Goal: Task Accomplishment & Management: Use online tool/utility

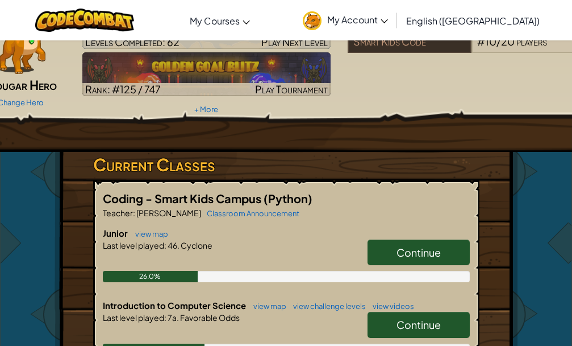
scroll to position [114, 0]
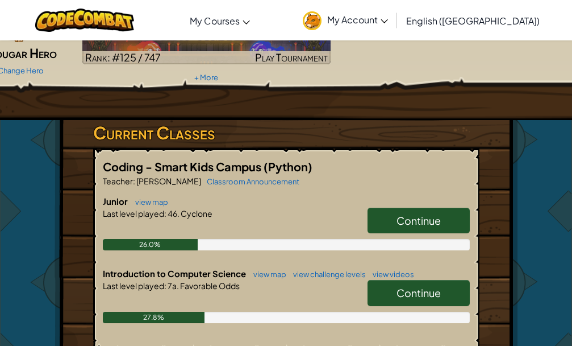
drag, startPoint x: 433, startPoint y: 223, endPoint x: 172, endPoint y: 238, distance: 261.4
click at [433, 222] on span "Continue" at bounding box center [419, 220] width 44 height 13
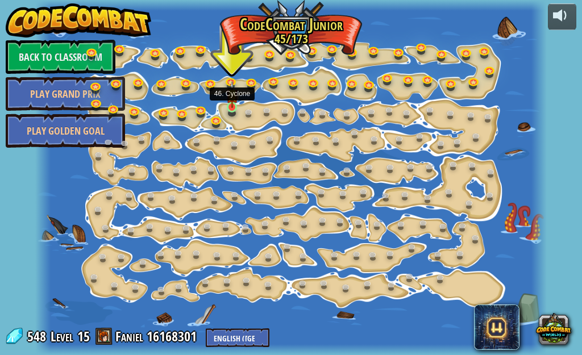
click at [233, 105] on img at bounding box center [231, 94] width 11 height 27
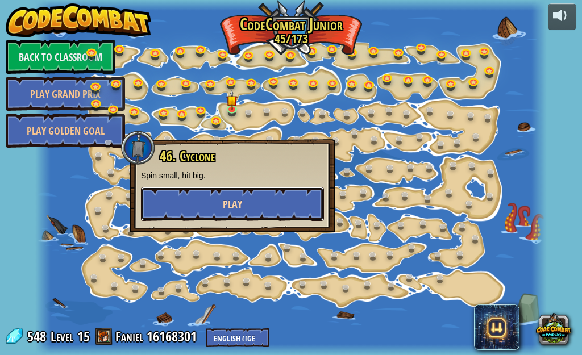
click at [214, 205] on button "Play" at bounding box center [232, 204] width 183 height 34
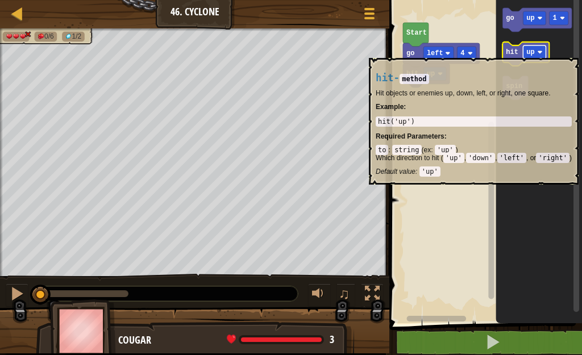
click at [541, 51] on image "Blockly Workspace" at bounding box center [540, 51] width 5 height 5
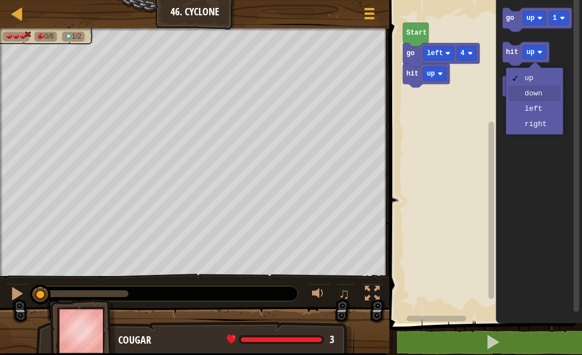
drag, startPoint x: 532, startPoint y: 97, endPoint x: 522, endPoint y: 89, distance: 12.1
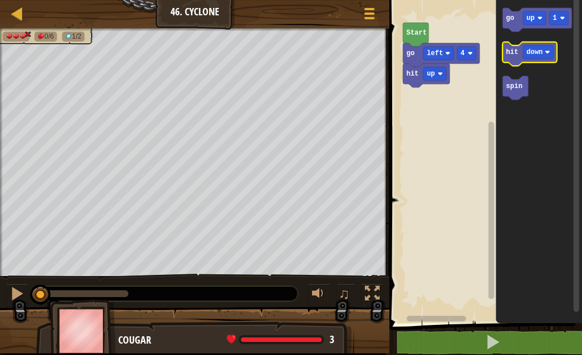
click at [511, 56] on text "hit" at bounding box center [513, 52] width 13 height 8
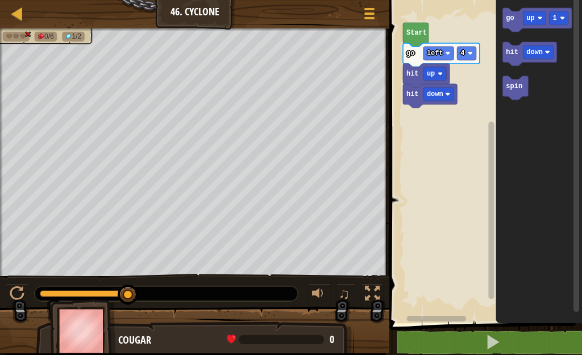
click at [462, 94] on rect "Blockly Workspace" at bounding box center [484, 158] width 196 height 329
click at [466, 93] on rect "Blockly Workspace" at bounding box center [484, 158] width 196 height 329
click at [472, 51] on image "Blockly Workspace" at bounding box center [470, 53] width 5 height 5
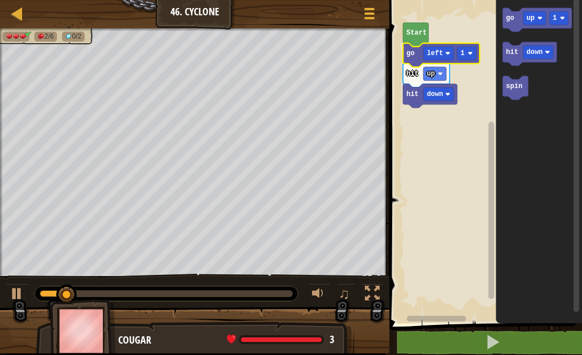
click at [535, 327] on span at bounding box center [487, 146] width 202 height 370
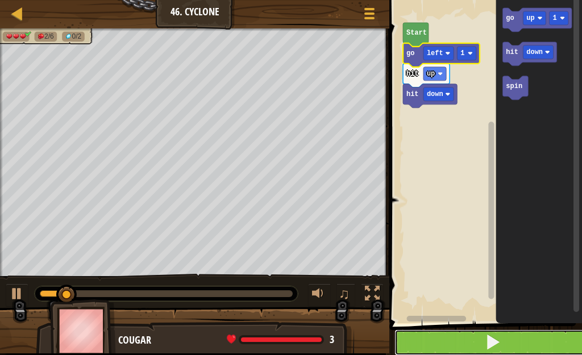
click at [535, 354] on button at bounding box center [493, 343] width 196 height 26
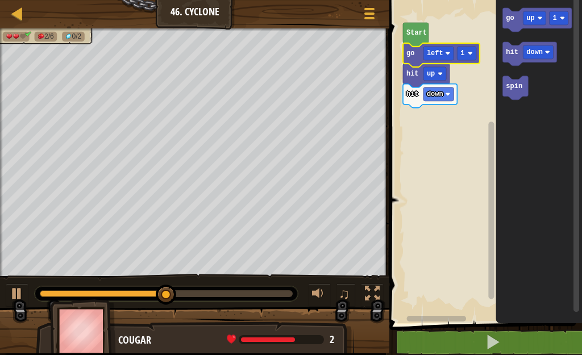
click at [423, 126] on rect "Blockly Workspace" at bounding box center [484, 158] width 196 height 329
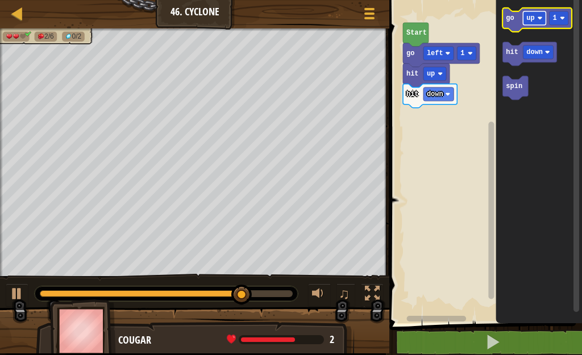
click at [541, 18] on image "Blockly Workspace" at bounding box center [540, 17] width 5 height 5
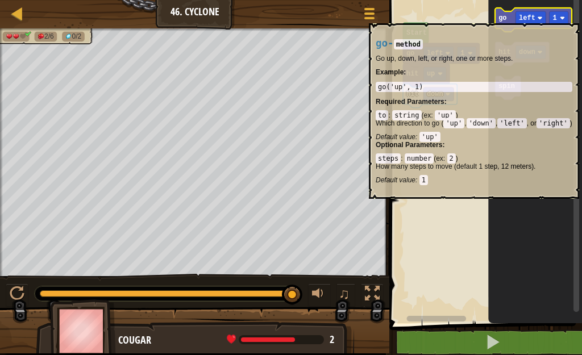
click at [501, 18] on text "go" at bounding box center [503, 18] width 8 height 8
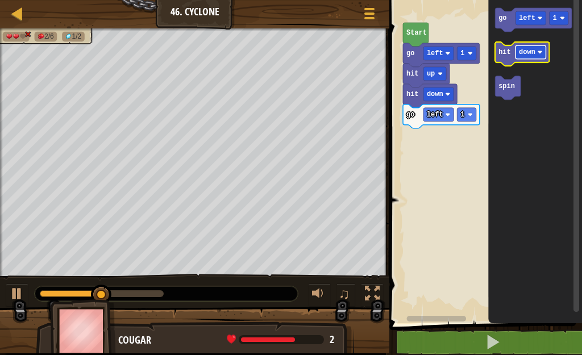
click at [537, 49] on rect "Blockly Workspace" at bounding box center [531, 52] width 30 height 14
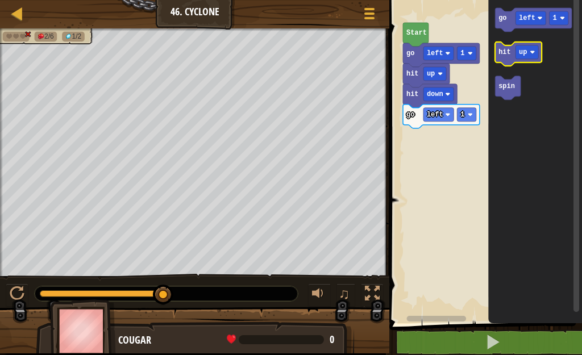
click at [501, 60] on icon "Blockly Workspace" at bounding box center [519, 54] width 47 height 24
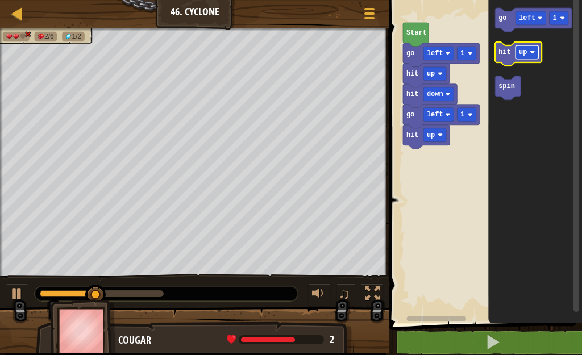
click at [530, 51] on image "Blockly Workspace" at bounding box center [532, 51] width 5 height 5
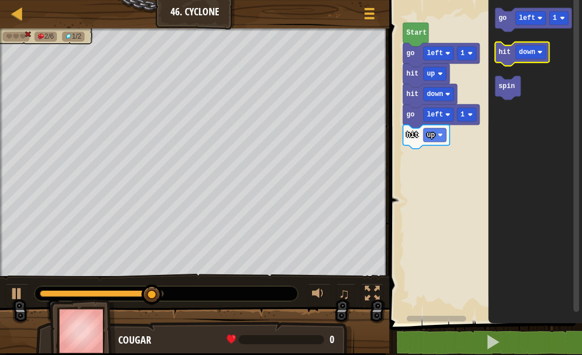
click at [508, 58] on icon "Blockly Workspace" at bounding box center [523, 54] width 54 height 24
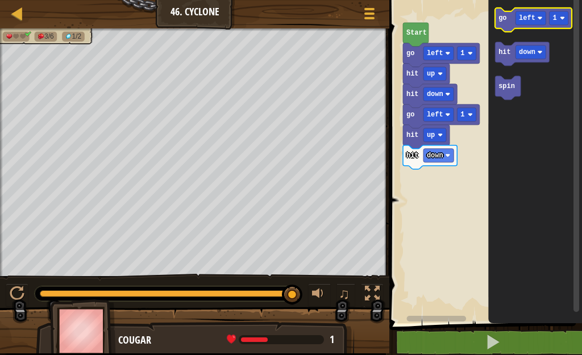
click at [499, 22] on text "go" at bounding box center [503, 18] width 8 height 8
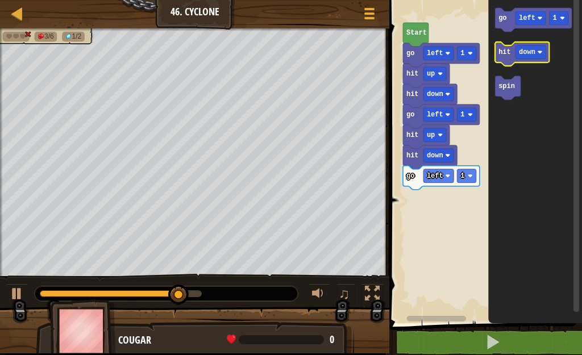
click at [509, 60] on icon "Blockly Workspace" at bounding box center [523, 54] width 54 height 24
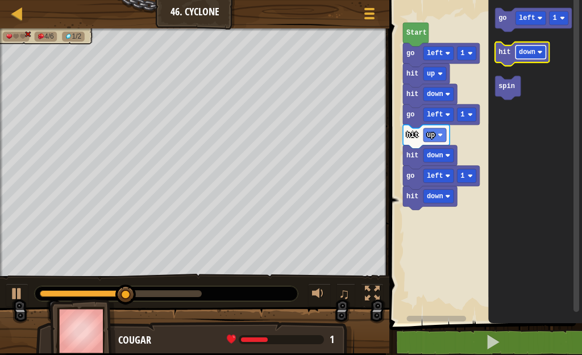
click at [534, 52] on text "down" at bounding box center [527, 52] width 16 height 8
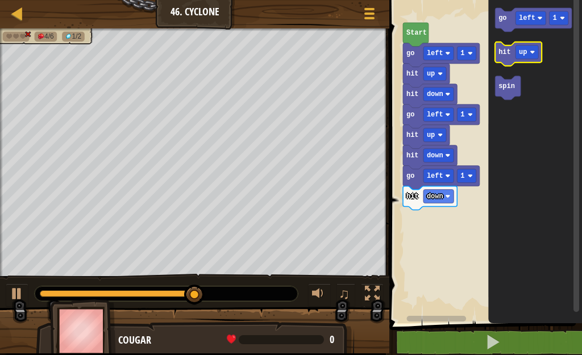
click at [507, 60] on icon "Blockly Workspace" at bounding box center [519, 54] width 47 height 24
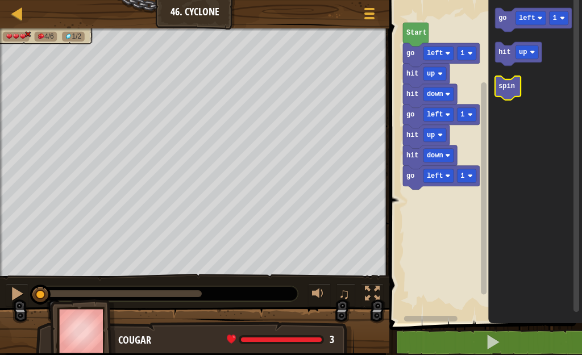
click at [515, 89] on icon "Blockly Workspace" at bounding box center [509, 88] width 26 height 24
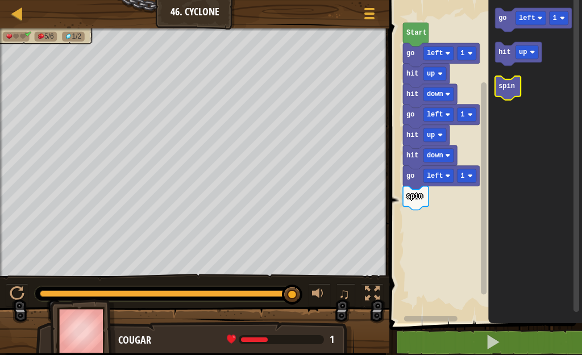
click at [500, 92] on icon "Blockly Workspace" at bounding box center [509, 88] width 26 height 24
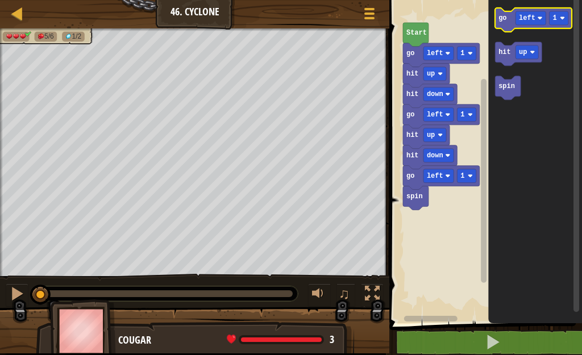
click at [498, 24] on icon "Blockly Workspace" at bounding box center [534, 20] width 77 height 24
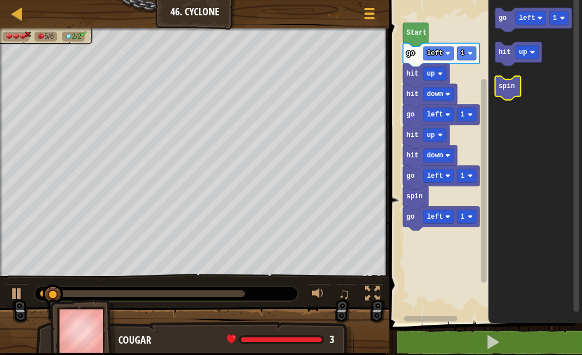
click at [505, 91] on icon "Blockly Workspace" at bounding box center [509, 88] width 26 height 24
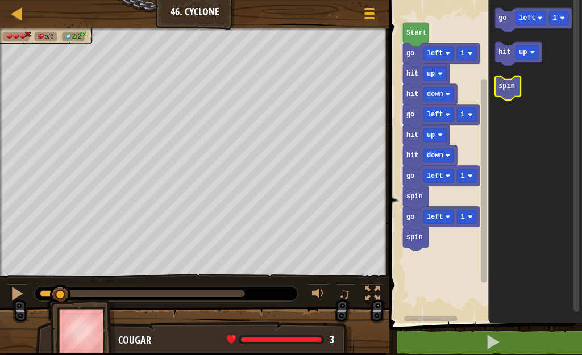
click at [505, 91] on icon "Blockly Workspace" at bounding box center [509, 88] width 26 height 24
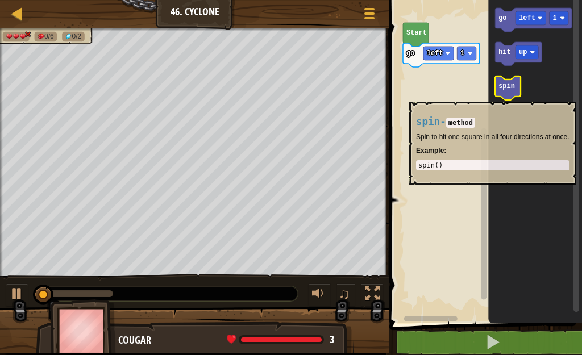
click at [505, 96] on icon "Blockly Workspace" at bounding box center [509, 88] width 26 height 24
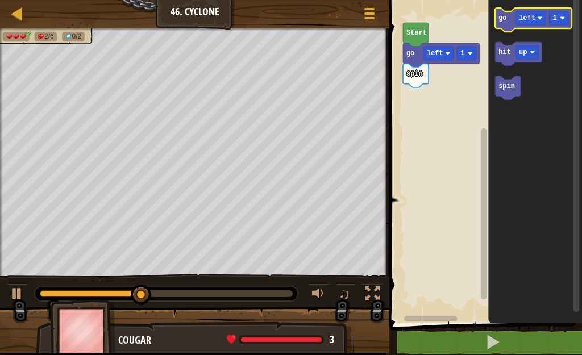
click at [507, 16] on g "go left 1" at bounding box center [534, 20] width 77 height 24
click at [501, 24] on icon "Blockly Workspace" at bounding box center [534, 20] width 77 height 24
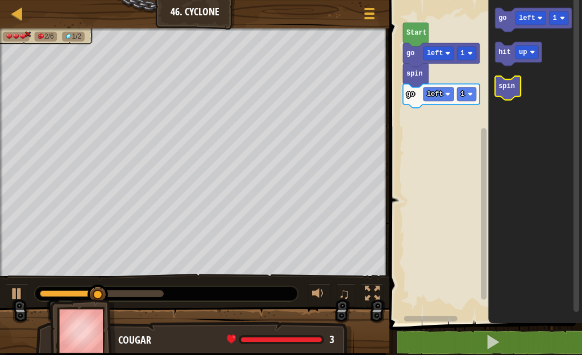
click at [508, 97] on icon "Blockly Workspace" at bounding box center [509, 88] width 26 height 24
click at [507, 57] on icon "Blockly Workspace" at bounding box center [519, 54] width 47 height 24
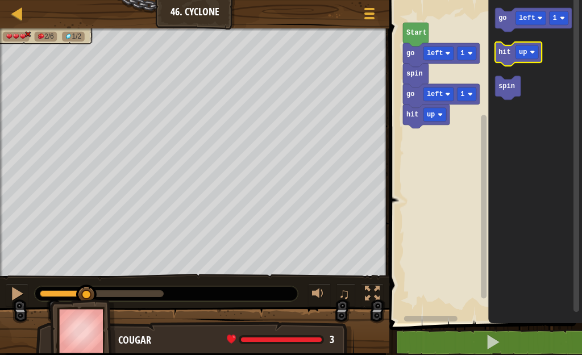
click at [507, 57] on icon "Blockly Workspace" at bounding box center [519, 54] width 47 height 24
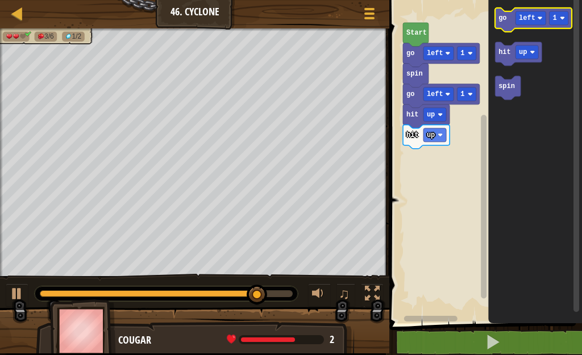
click at [507, 22] on g "go left 1" at bounding box center [534, 20] width 77 height 24
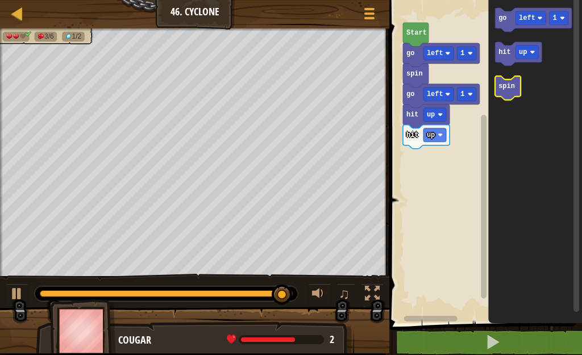
click at [505, 92] on icon "Blockly Workspace" at bounding box center [509, 88] width 26 height 24
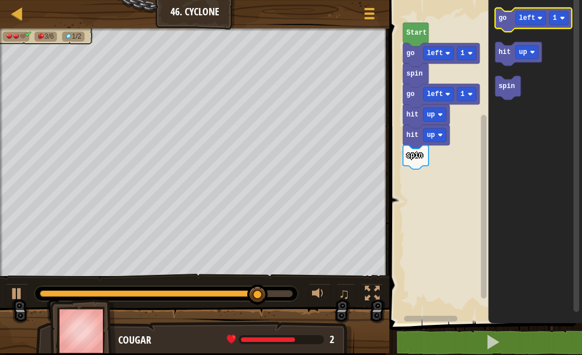
click at [502, 15] on text "go" at bounding box center [503, 18] width 8 height 8
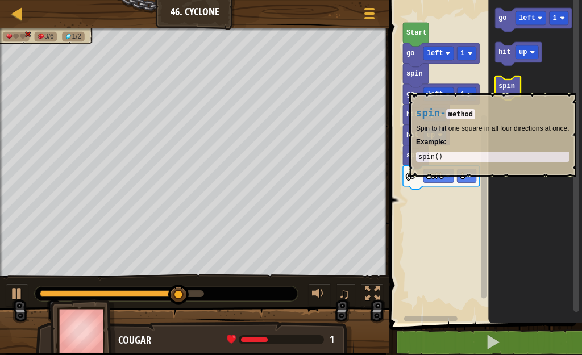
click at [505, 88] on text "spin" at bounding box center [507, 86] width 16 height 8
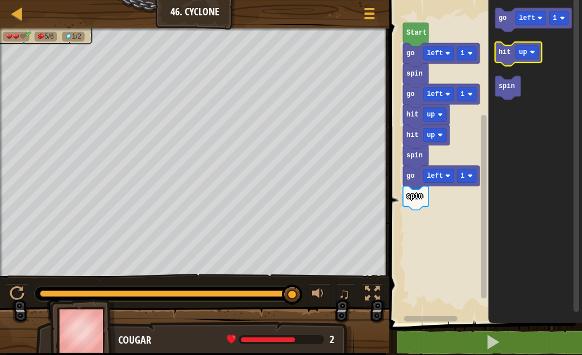
click at [503, 60] on icon "Blockly Workspace" at bounding box center [519, 54] width 47 height 24
click at [505, 60] on icon "Blockly Workspace" at bounding box center [519, 54] width 47 height 24
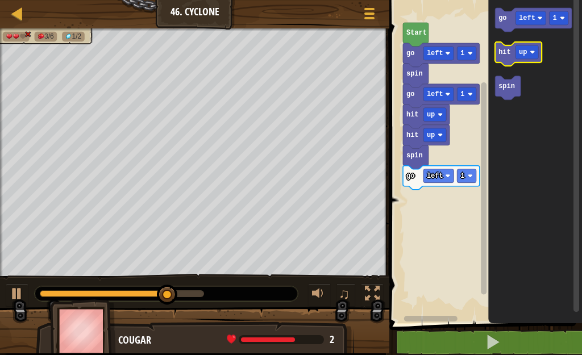
click at [510, 60] on icon "Blockly Workspace" at bounding box center [519, 54] width 47 height 24
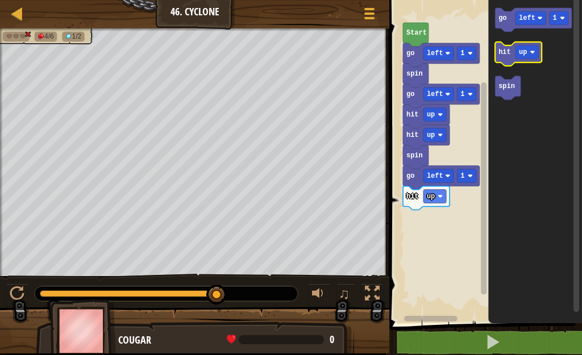
click at [505, 56] on icon "Blockly Workspace" at bounding box center [519, 54] width 47 height 24
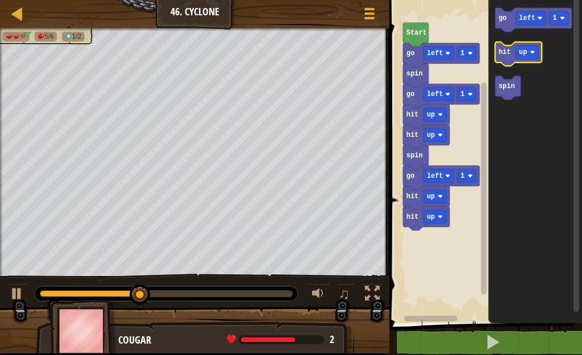
click at [505, 56] on icon "Blockly Workspace" at bounding box center [519, 54] width 47 height 24
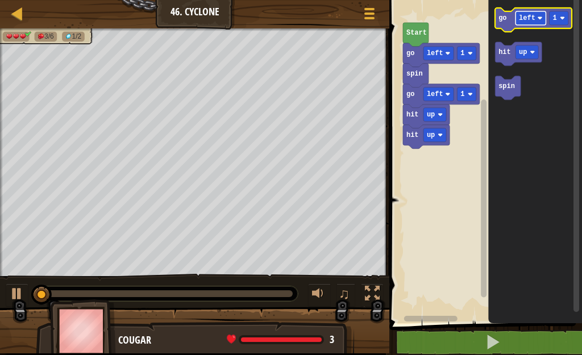
click at [534, 20] on rect "Blockly Workspace" at bounding box center [531, 18] width 30 height 14
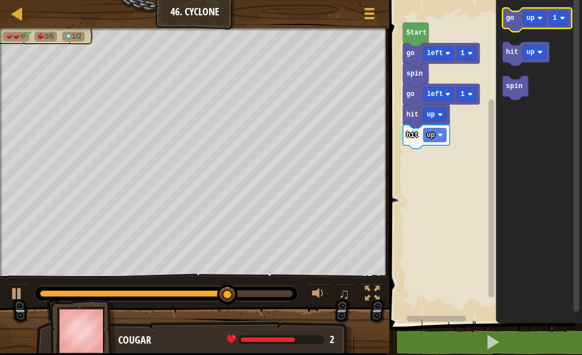
click at [518, 22] on icon "Blockly Workspace" at bounding box center [537, 20] width 69 height 24
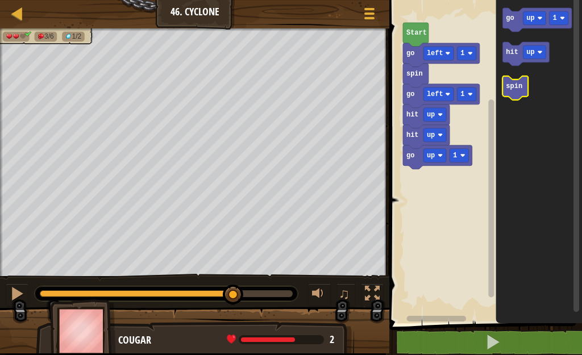
click at [518, 88] on text "spin" at bounding box center [515, 86] width 16 height 8
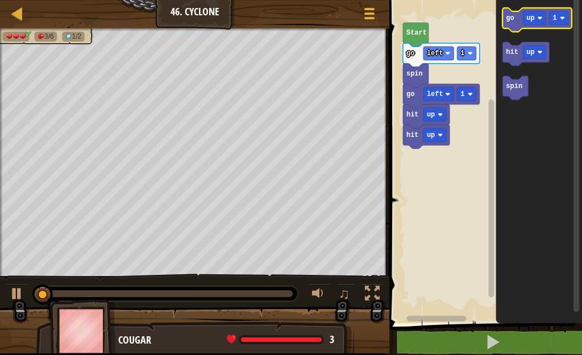
click at [538, 26] on icon "Blockly Workspace" at bounding box center [537, 20] width 69 height 24
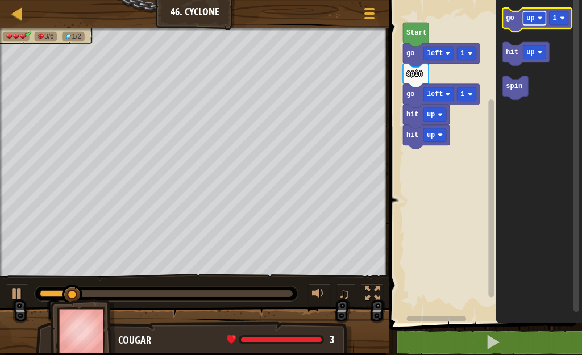
click at [542, 16] on image "Blockly Workspace" at bounding box center [540, 17] width 5 height 5
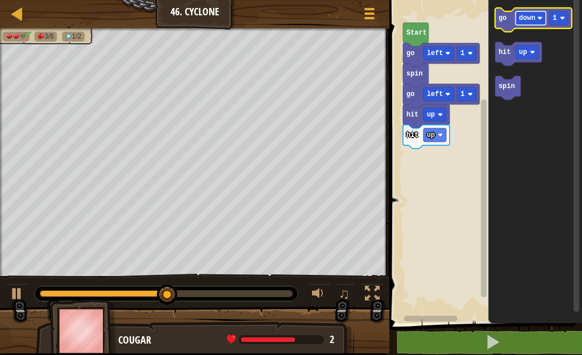
click at [536, 16] on rect "Blockly Workspace" at bounding box center [531, 18] width 30 height 14
click at [545, 19] on rect "Blockly Workspace" at bounding box center [531, 18] width 30 height 14
click at [500, 29] on rect "Blockly Workspace" at bounding box center [534, 20] width 77 height 24
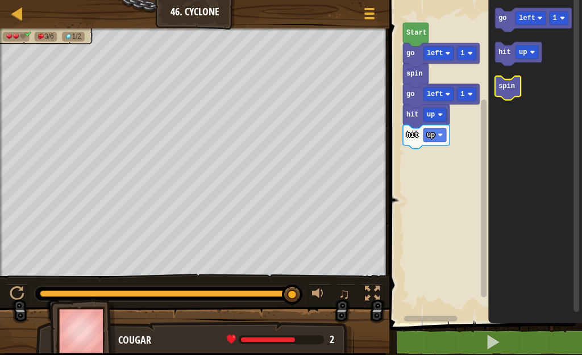
click at [510, 92] on icon "Blockly Workspace" at bounding box center [509, 88] width 26 height 24
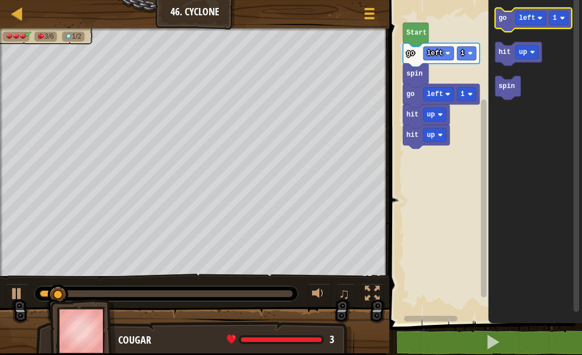
click at [508, 19] on icon "Blockly Workspace" at bounding box center [534, 20] width 77 height 24
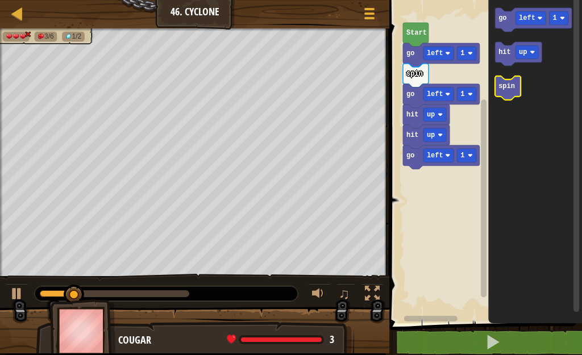
click at [517, 88] on icon "Blockly Workspace" at bounding box center [509, 88] width 26 height 24
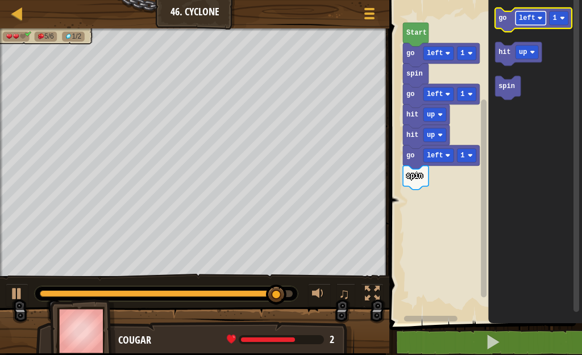
click at [516, 15] on rect "Blockly Workspace" at bounding box center [531, 18] width 30 height 14
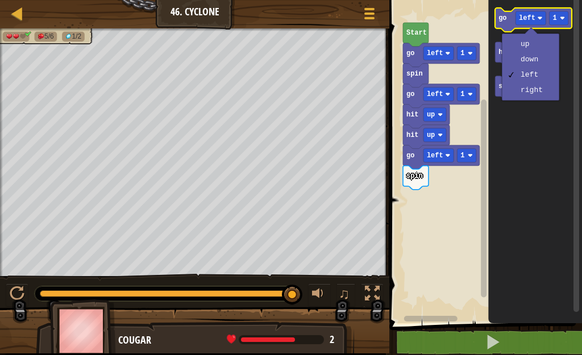
click at [507, 24] on icon "Blockly Workspace" at bounding box center [534, 20] width 77 height 24
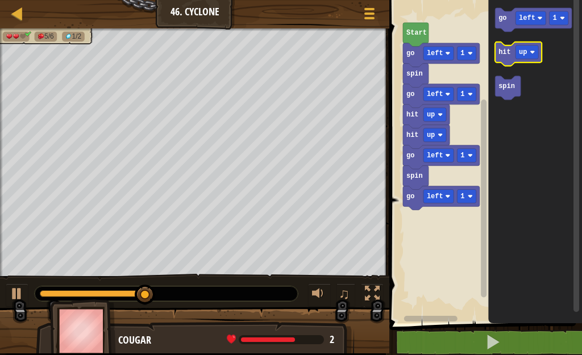
click at [504, 50] on text "hit" at bounding box center [505, 52] width 13 height 8
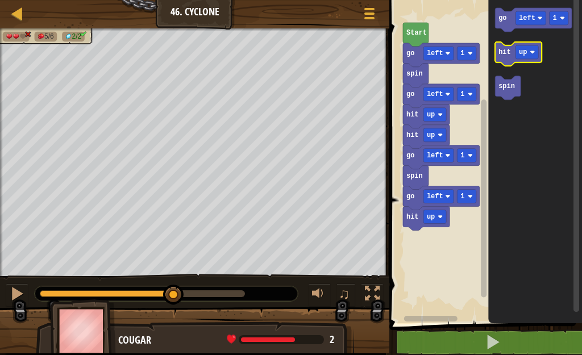
click at [504, 51] on text "hit" at bounding box center [505, 52] width 13 height 8
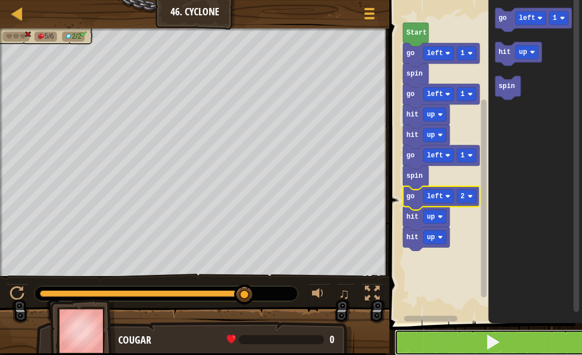
click at [535, 339] on button at bounding box center [493, 343] width 196 height 26
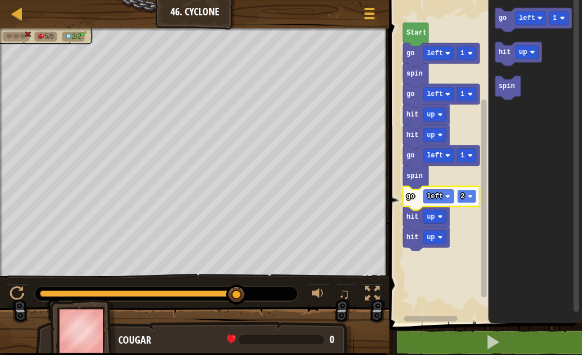
click at [471, 192] on rect "Blockly Workspace" at bounding box center [467, 197] width 19 height 14
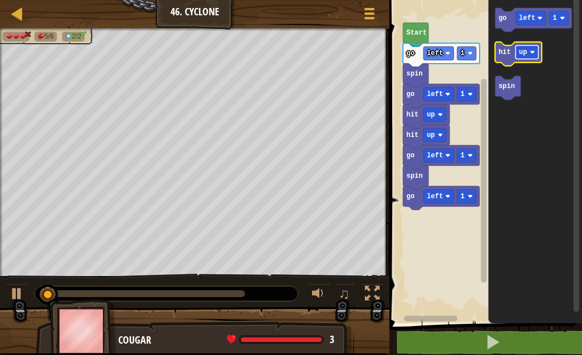
click at [527, 53] on rect "Blockly Workspace" at bounding box center [527, 52] width 23 height 14
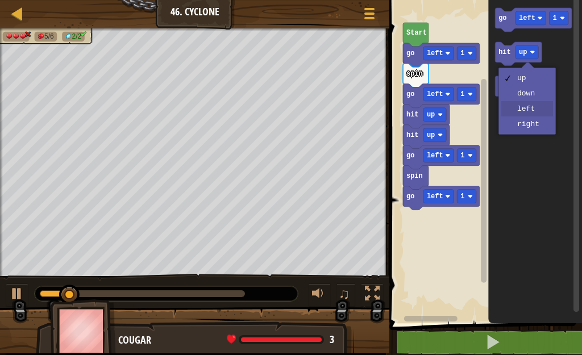
drag, startPoint x: 530, startPoint y: 109, endPoint x: 517, endPoint y: 90, distance: 23.2
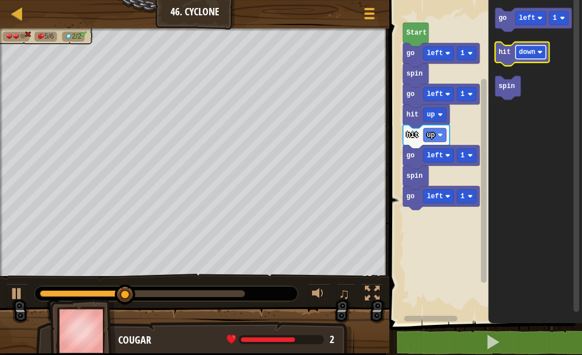
click at [544, 53] on rect "Blockly Workspace" at bounding box center [531, 52] width 30 height 14
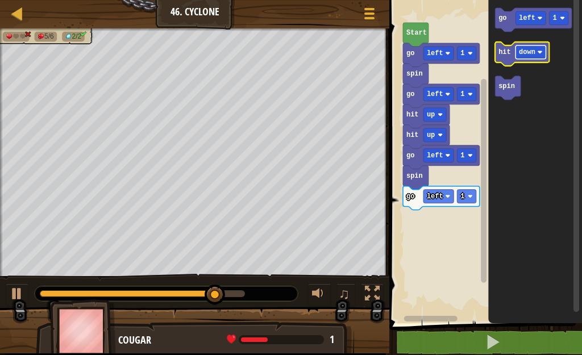
click at [542, 48] on rect "Blockly Workspace" at bounding box center [531, 52] width 30 height 14
click at [508, 54] on text "hit" at bounding box center [505, 52] width 13 height 8
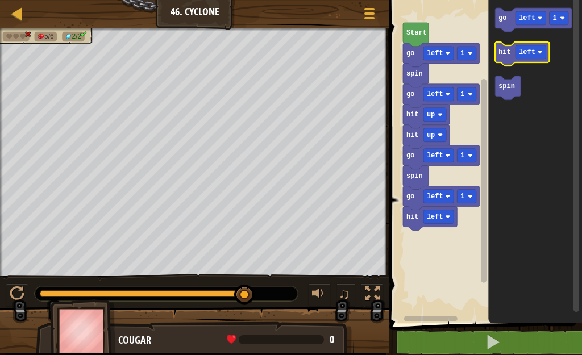
click at [508, 53] on text "hit" at bounding box center [505, 52] width 13 height 8
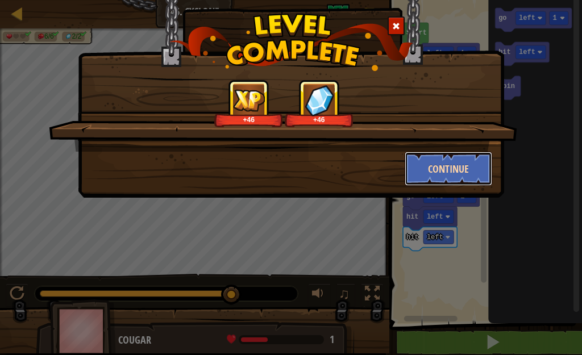
click at [469, 182] on button "Continue" at bounding box center [449, 169] width 88 height 34
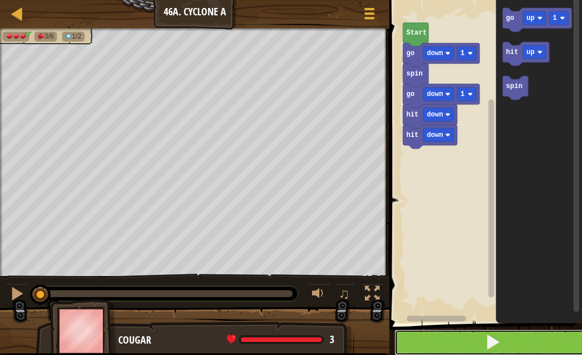
click at [480, 345] on button at bounding box center [493, 343] width 196 height 26
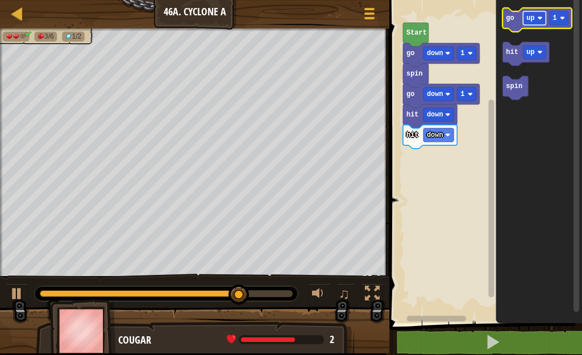
click at [541, 19] on image "Blockly Workspace" at bounding box center [540, 17] width 5 height 5
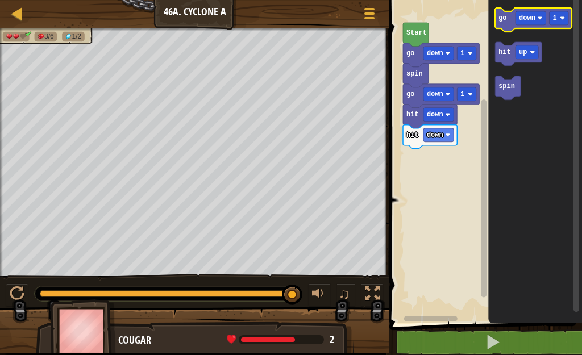
click at [501, 19] on text "go" at bounding box center [503, 18] width 8 height 8
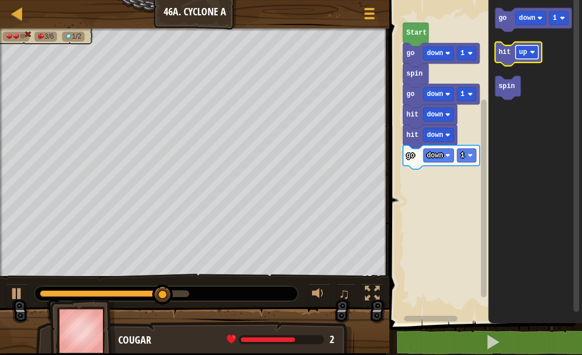
click at [533, 56] on rect "Blockly Workspace" at bounding box center [527, 52] width 23 height 14
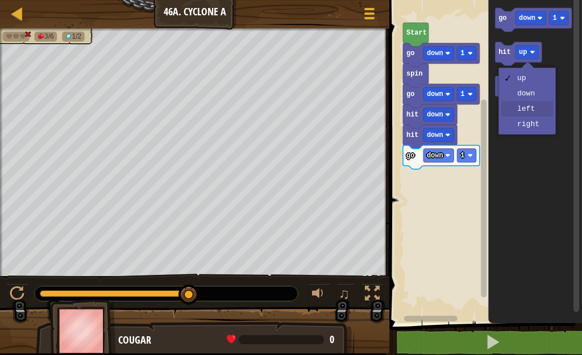
drag, startPoint x: 518, startPoint y: 103, endPoint x: 512, endPoint y: 94, distance: 11.8
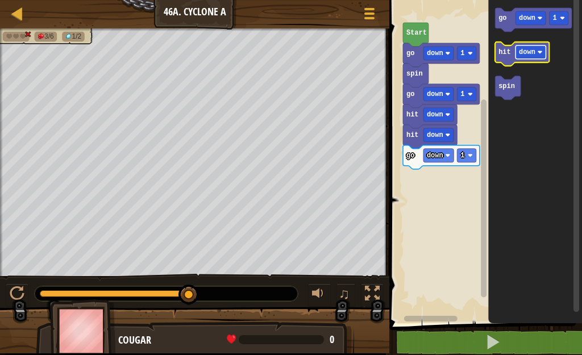
click at [537, 47] on rect "Blockly Workspace" at bounding box center [531, 52] width 30 height 14
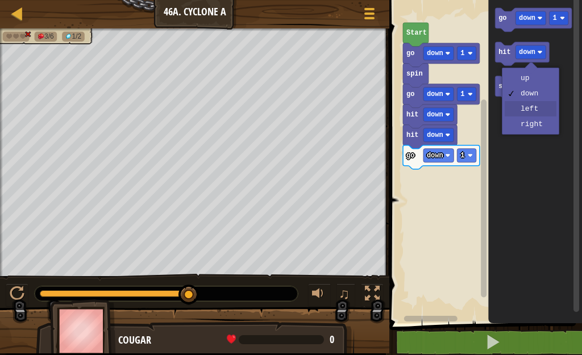
drag, startPoint x: 530, startPoint y: 106, endPoint x: 520, endPoint y: 94, distance: 16.1
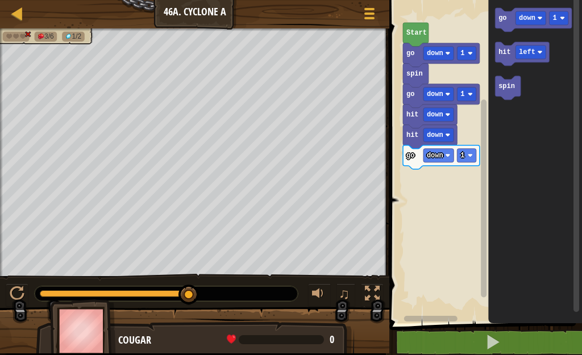
click at [494, 61] on icon "Blockly Workspace" at bounding box center [536, 158] width 94 height 329
click at [506, 59] on icon "Blockly Workspace" at bounding box center [523, 54] width 54 height 24
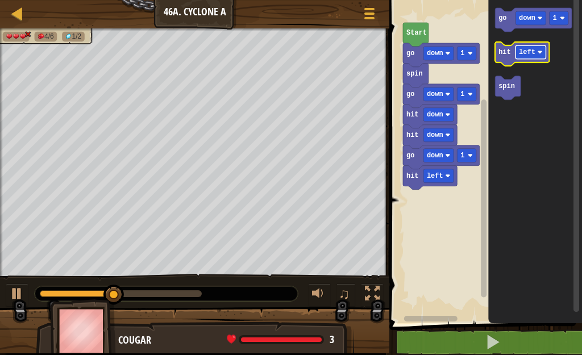
click at [543, 55] on rect "Blockly Workspace" at bounding box center [531, 52] width 30 height 14
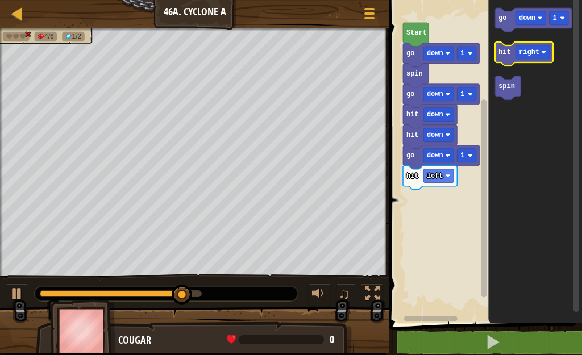
click at [503, 55] on text "hit" at bounding box center [505, 52] width 13 height 8
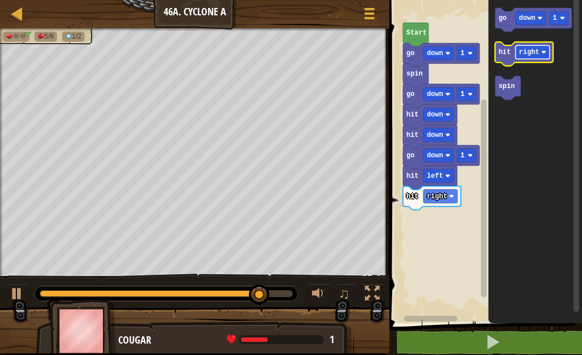
click at [543, 49] on rect "Blockly Workspace" at bounding box center [533, 52] width 34 height 14
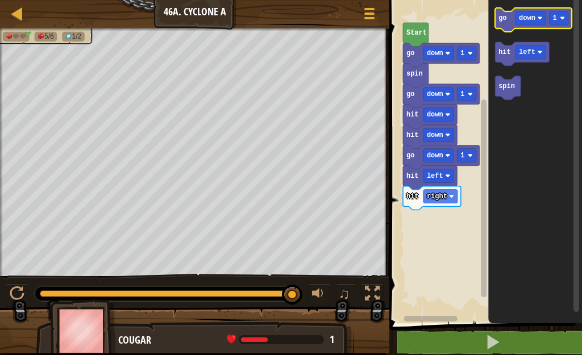
click at [508, 22] on icon "Blockly Workspace" at bounding box center [534, 20] width 77 height 24
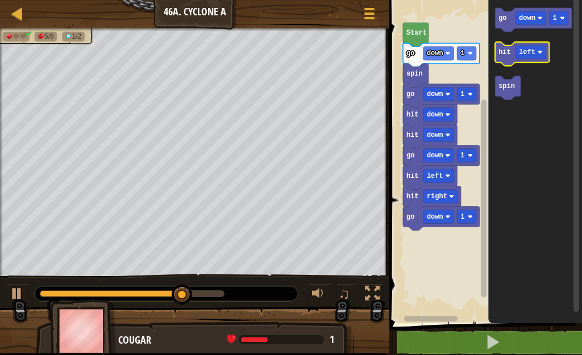
click at [509, 59] on icon "Blockly Workspace" at bounding box center [523, 54] width 54 height 24
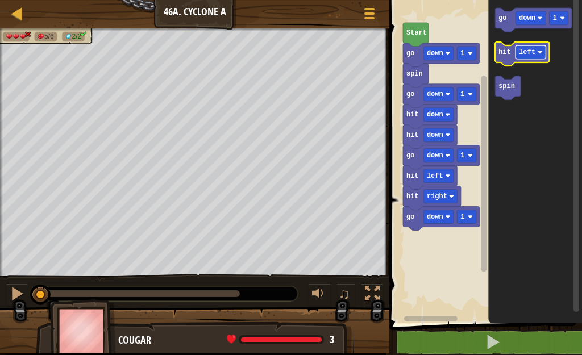
click at [543, 51] on rect "Blockly Workspace" at bounding box center [531, 52] width 30 height 14
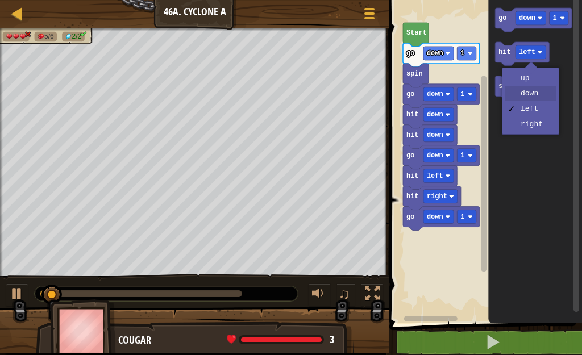
drag, startPoint x: 528, startPoint y: 92, endPoint x: 524, endPoint y: 86, distance: 7.4
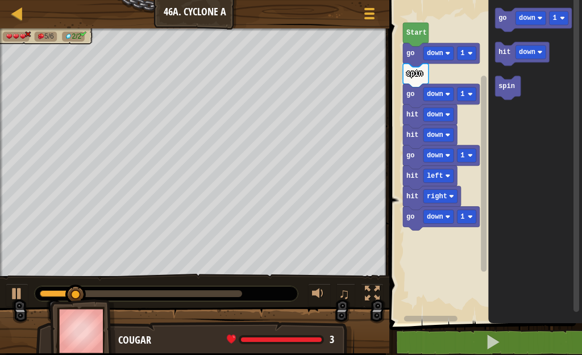
click at [495, 55] on icon "Blockly Workspace" at bounding box center [536, 158] width 94 height 329
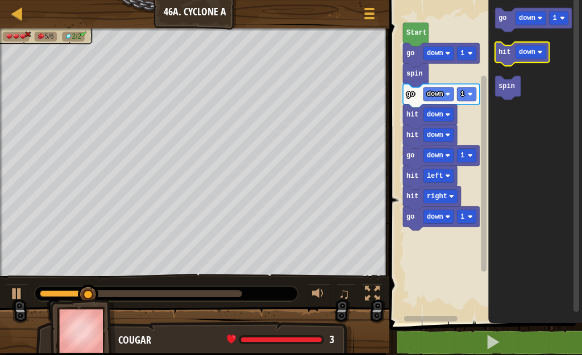
click at [500, 55] on text "hit" at bounding box center [505, 52] width 13 height 8
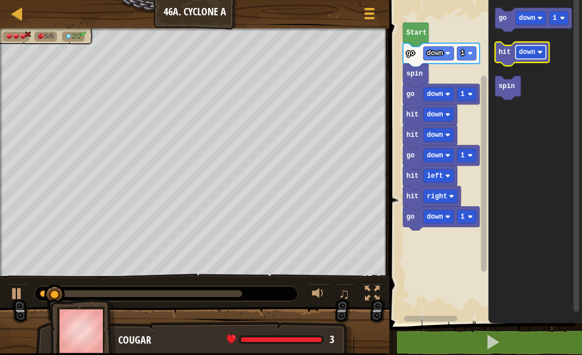
click at [537, 55] on rect "Blockly Workspace" at bounding box center [531, 52] width 30 height 14
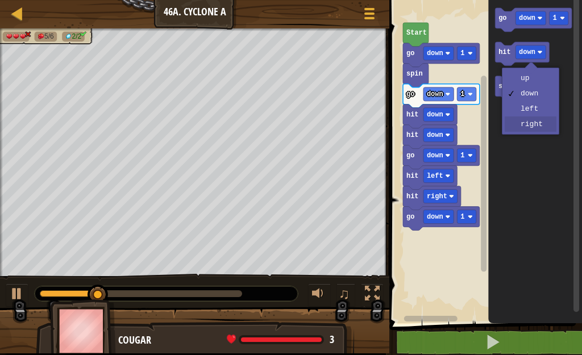
drag, startPoint x: 535, startPoint y: 125, endPoint x: 521, endPoint y: 113, distance: 18.1
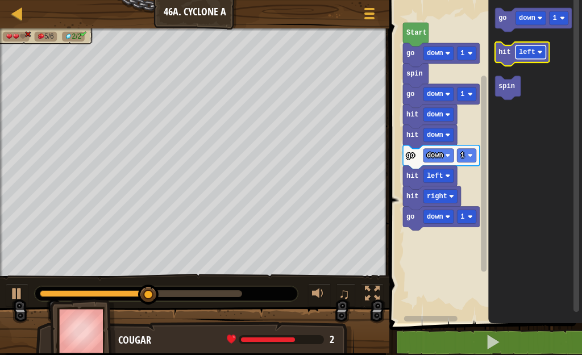
click at [544, 55] on rect "Blockly Workspace" at bounding box center [531, 52] width 30 height 14
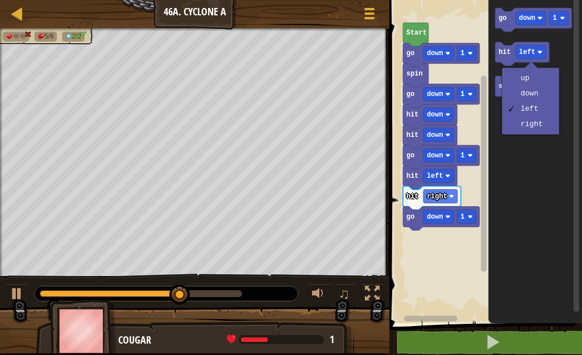
click at [546, 132] on div "up down left right" at bounding box center [530, 101] width 57 height 67
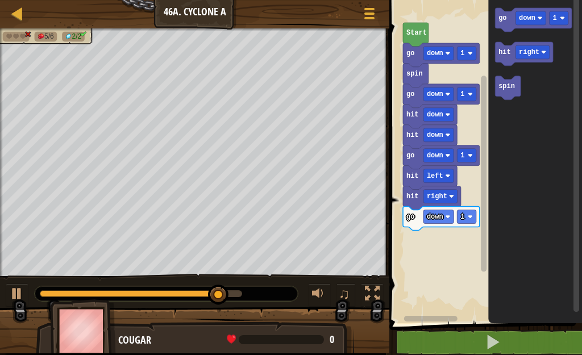
click at [493, 56] on icon "Blockly Workspace" at bounding box center [536, 158] width 94 height 329
click at [500, 55] on text "hit" at bounding box center [505, 52] width 13 height 8
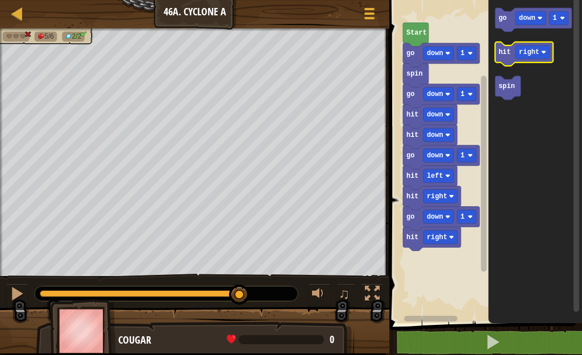
click at [500, 55] on text "hit" at bounding box center [505, 52] width 13 height 8
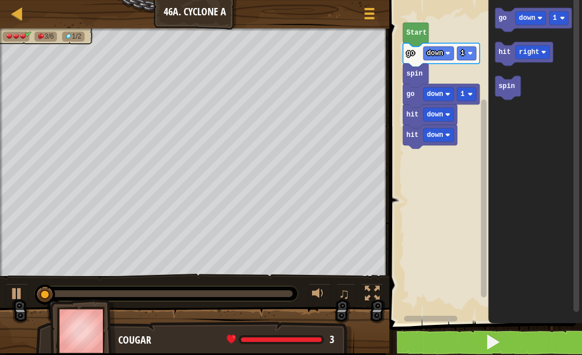
drag, startPoint x: 469, startPoint y: 327, endPoint x: 465, endPoint y: 347, distance: 19.7
click at [467, 333] on div "1 2 3 4 5 6 go ( 'down' , 1 ) spin ( ) go ( 'down' , 1 ) hit ( 'down' ) hit ( '…" at bounding box center [484, 188] width 196 height 365
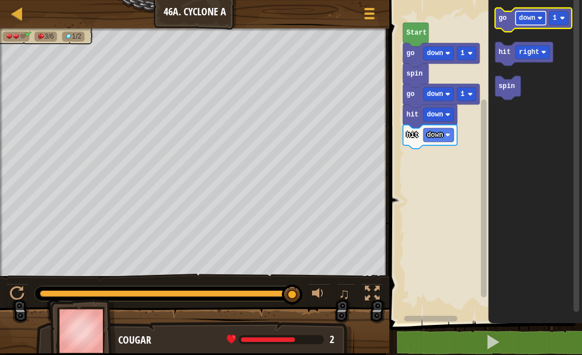
click at [516, 24] on g "go down 1" at bounding box center [534, 20] width 77 height 24
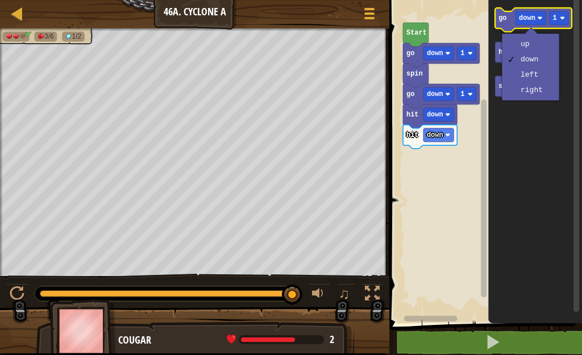
click at [503, 22] on g "go down 1" at bounding box center [534, 20] width 77 height 24
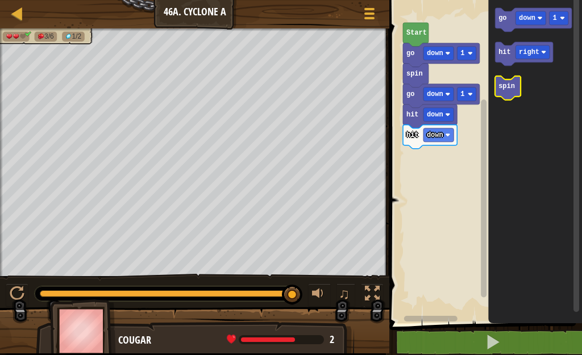
click at [497, 88] on icon "Blockly Workspace" at bounding box center [509, 88] width 26 height 24
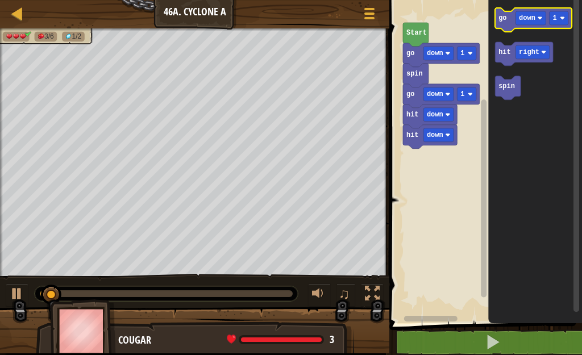
click at [509, 19] on icon "Blockly Workspace" at bounding box center [534, 20] width 77 height 24
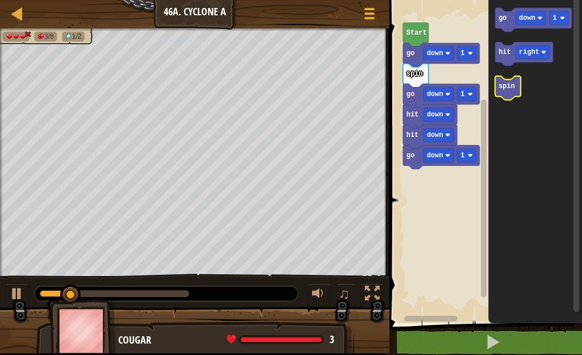
click at [508, 93] on icon "Blockly Workspace" at bounding box center [509, 88] width 26 height 24
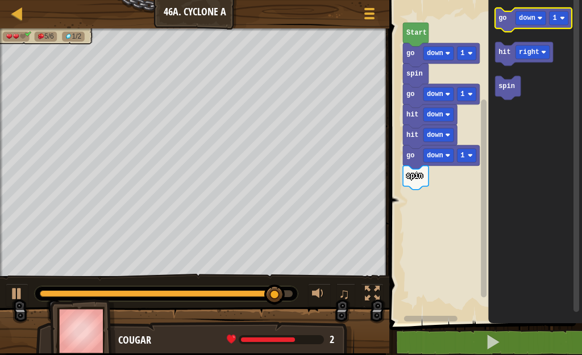
click at [505, 23] on icon "Blockly Workspace" at bounding box center [534, 20] width 77 height 24
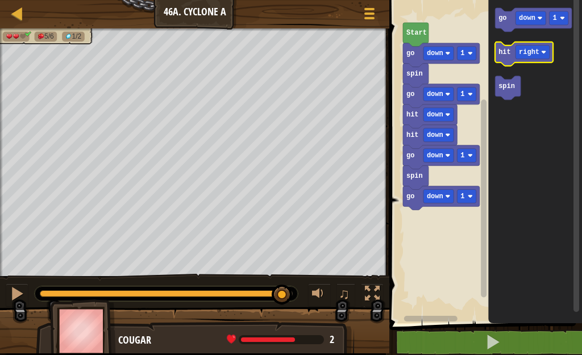
click at [503, 60] on icon "Blockly Workspace" at bounding box center [525, 54] width 58 height 24
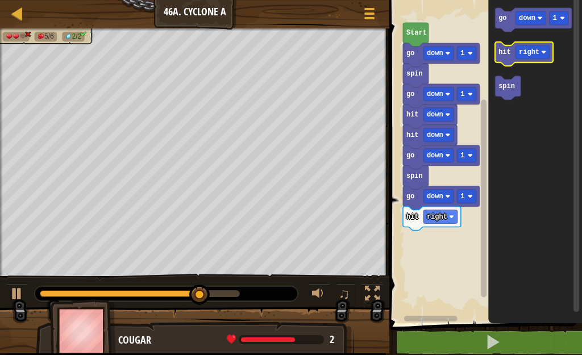
click at [511, 63] on icon "Blockly Workspace" at bounding box center [525, 54] width 58 height 24
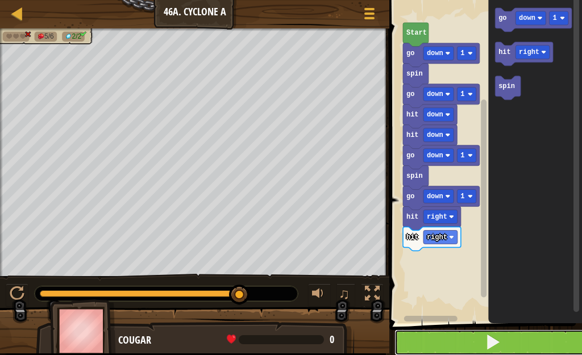
click at [455, 339] on button at bounding box center [493, 343] width 196 height 26
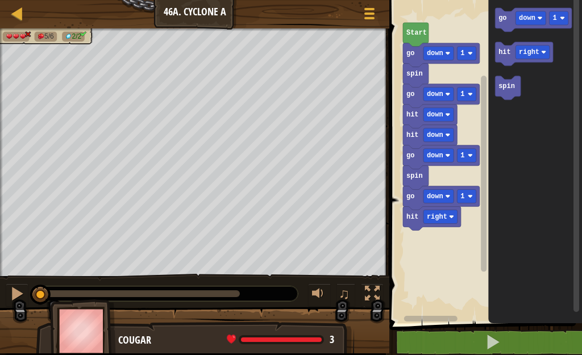
click at [513, 99] on rect "Blockly Workspace" at bounding box center [509, 88] width 26 height 24
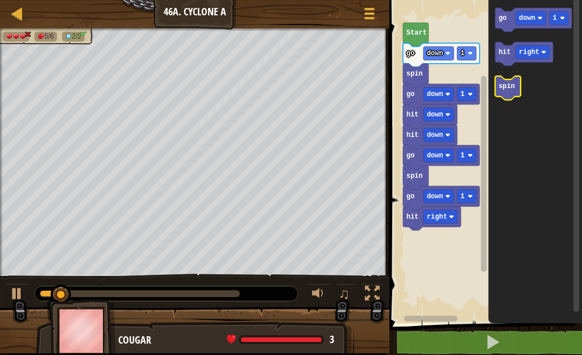
click at [513, 91] on icon "Blockly Workspace" at bounding box center [509, 88] width 26 height 24
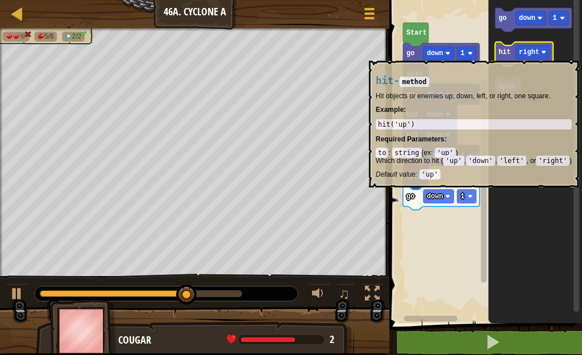
click at [503, 55] on text "hit" at bounding box center [505, 52] width 13 height 8
click at [503, 56] on g "hit right" at bounding box center [525, 54] width 58 height 24
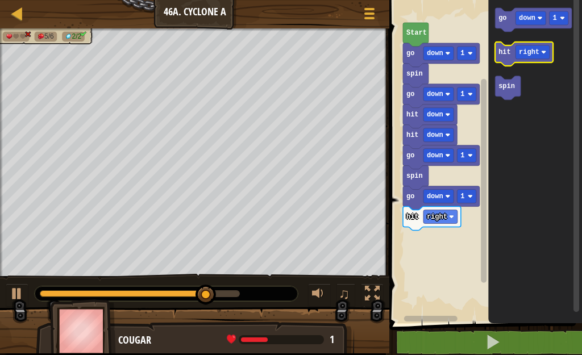
click at [504, 64] on icon "Blockly Workspace" at bounding box center [525, 54] width 58 height 24
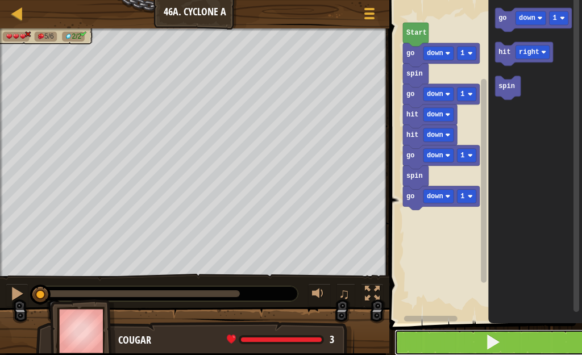
click at [504, 350] on button at bounding box center [493, 343] width 196 height 26
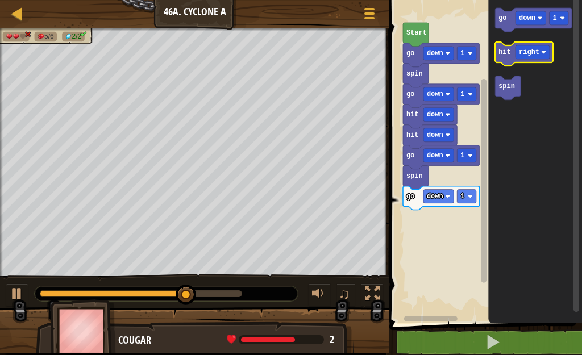
click at [511, 59] on icon "Blockly Workspace" at bounding box center [525, 54] width 58 height 24
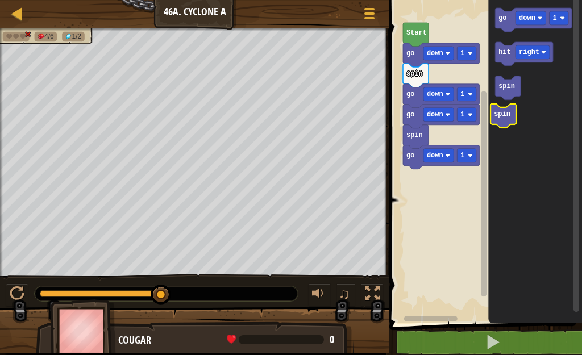
click at [509, 115] on icon "go down 1 hit right spin" at bounding box center [536, 158] width 94 height 329
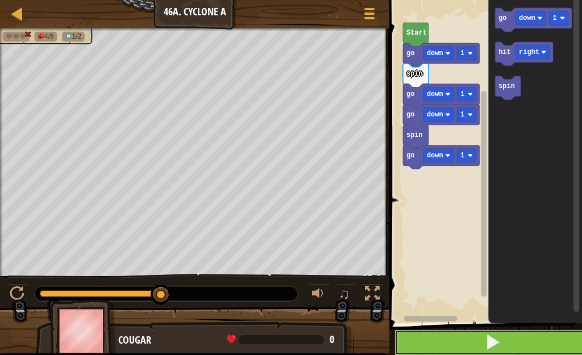
click at [414, 344] on button at bounding box center [493, 343] width 196 height 26
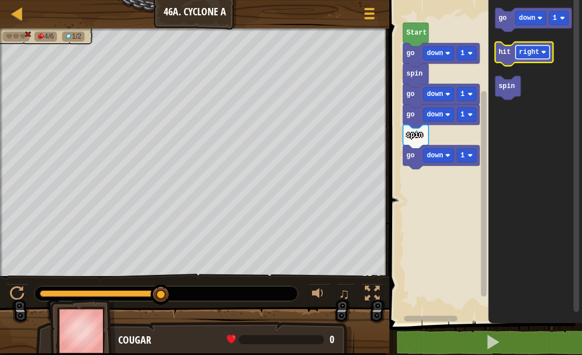
click at [544, 48] on rect "Blockly Workspace" at bounding box center [533, 52] width 34 height 14
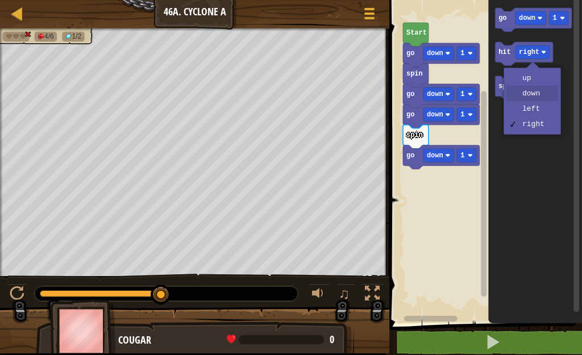
drag, startPoint x: 542, startPoint y: 89, endPoint x: 504, endPoint y: 72, distance: 41.7
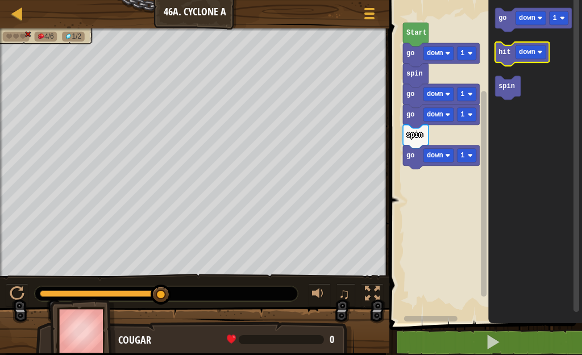
click at [505, 52] on text "hit" at bounding box center [505, 52] width 13 height 8
click at [505, 51] on text "hit" at bounding box center [505, 52] width 13 height 8
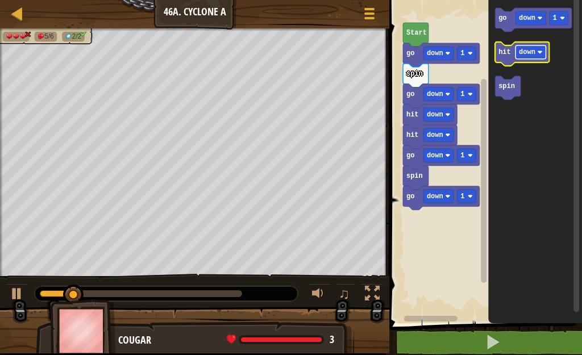
click at [538, 55] on rect "Blockly Workspace" at bounding box center [531, 52] width 30 height 14
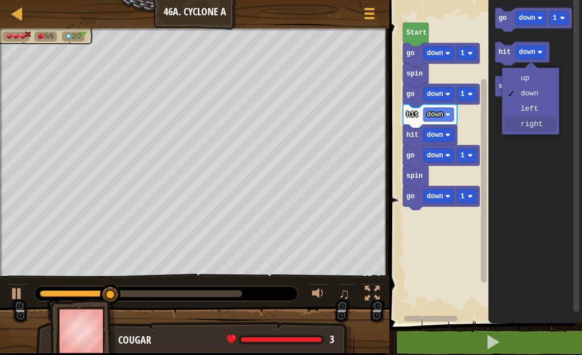
drag, startPoint x: 525, startPoint y: 118, endPoint x: 518, endPoint y: 108, distance: 11.8
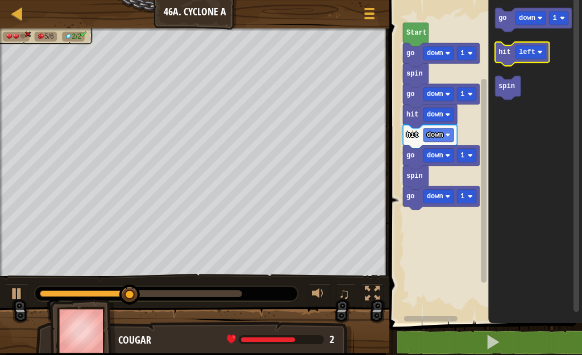
click at [501, 57] on icon "Blockly Workspace" at bounding box center [523, 54] width 54 height 24
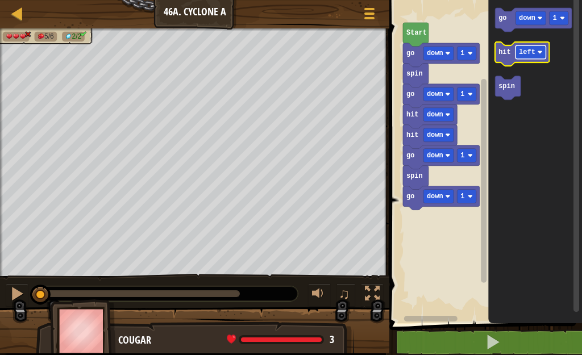
click at [538, 51] on image "Blockly Workspace" at bounding box center [540, 51] width 5 height 5
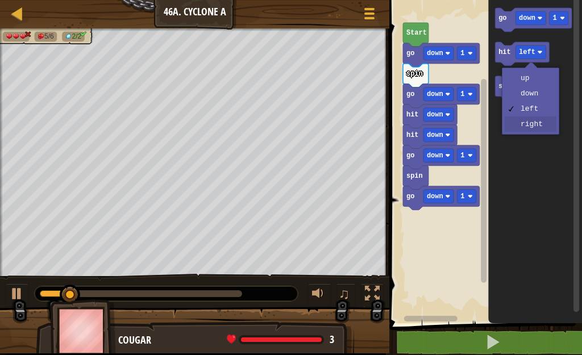
drag, startPoint x: 525, startPoint y: 119, endPoint x: 517, endPoint y: 103, distance: 17.3
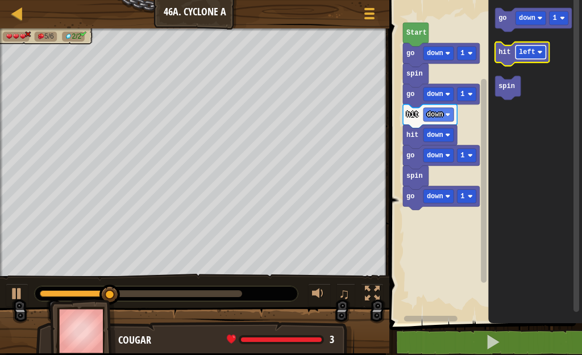
click at [538, 51] on image "Blockly Workspace" at bounding box center [540, 51] width 5 height 5
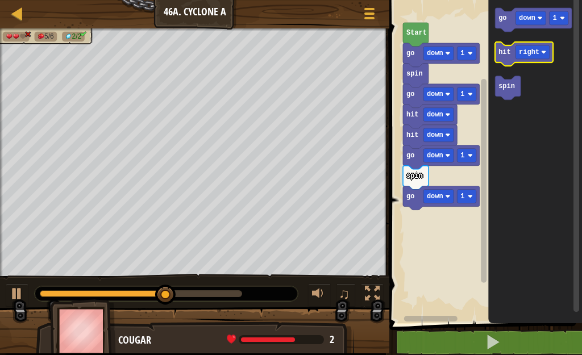
click at [503, 55] on text "hit" at bounding box center [505, 52] width 13 height 8
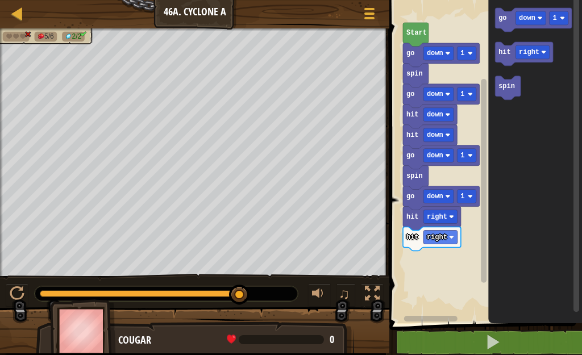
click at [486, 279] on rect "Blockly Workspace" at bounding box center [485, 181] width 6 height 204
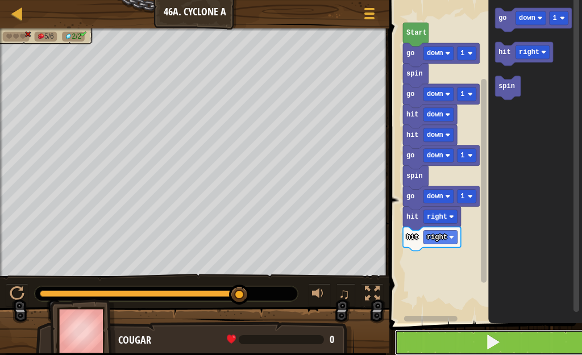
click at [499, 344] on span at bounding box center [493, 342] width 16 height 16
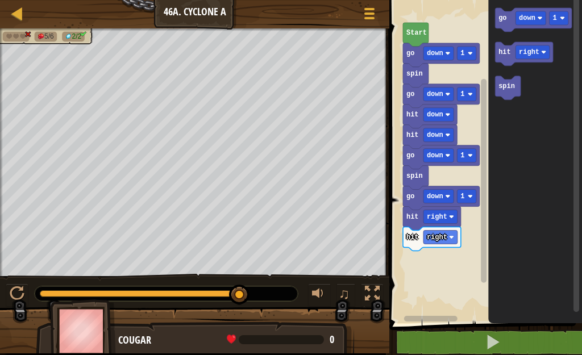
click at [496, 60] on icon "go down 1 hit right spin" at bounding box center [536, 158] width 94 height 329
click at [503, 57] on icon "Blockly Workspace" at bounding box center [525, 54] width 58 height 24
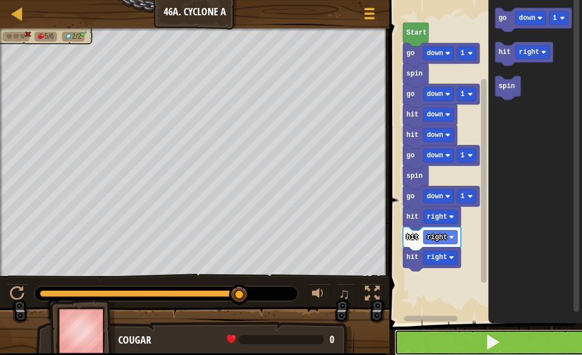
click at [497, 334] on span at bounding box center [493, 342] width 16 height 16
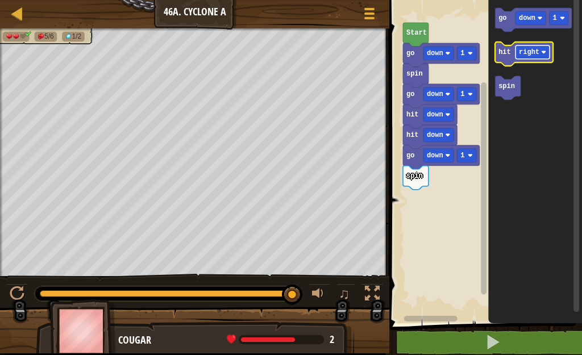
click at [548, 52] on rect "Blockly Workspace" at bounding box center [533, 52] width 34 height 14
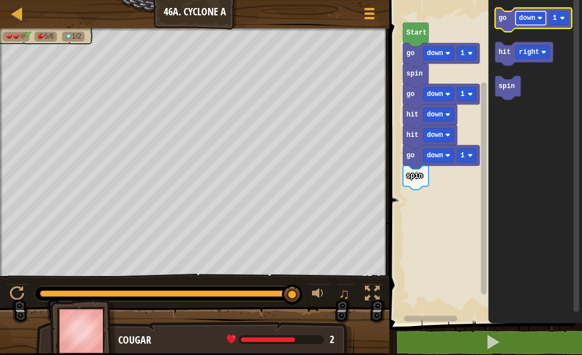
click at [536, 18] on rect "Blockly Workspace" at bounding box center [531, 18] width 30 height 14
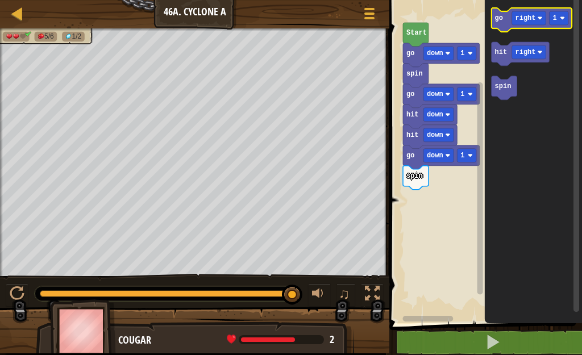
click at [498, 23] on g "go right 1" at bounding box center [532, 20] width 80 height 24
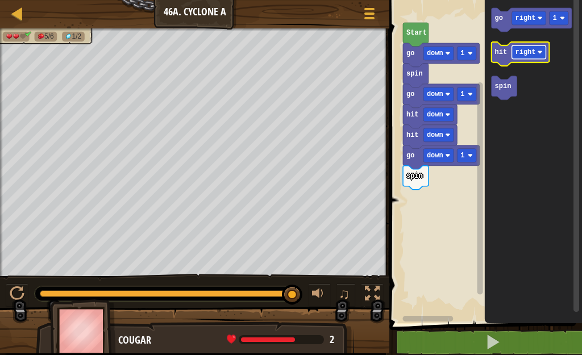
click at [542, 55] on rect "Blockly Workspace" at bounding box center [529, 52] width 34 height 14
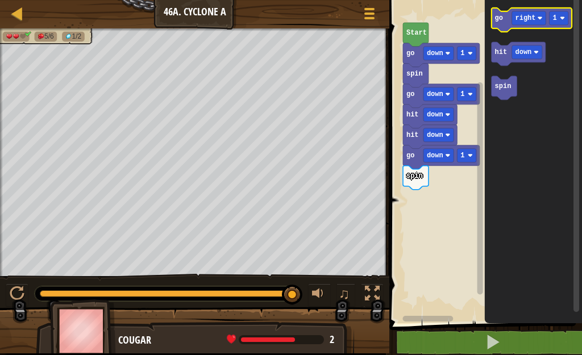
click at [501, 23] on icon "Blockly Workspace" at bounding box center [532, 20] width 80 height 24
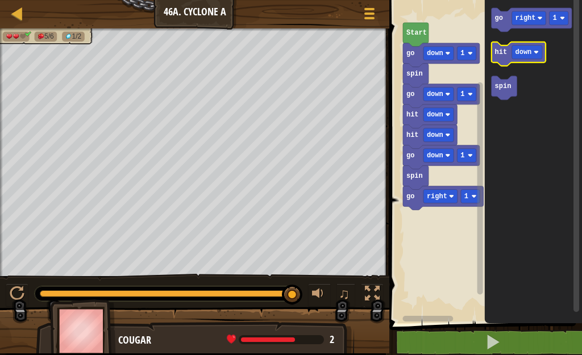
click at [498, 63] on icon "Blockly Workspace" at bounding box center [519, 54] width 54 height 24
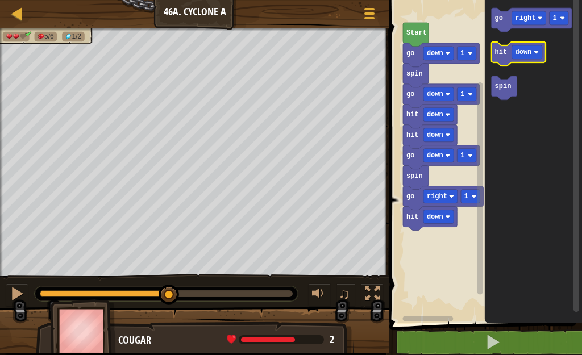
click at [498, 63] on icon "Blockly Workspace" at bounding box center [519, 54] width 54 height 24
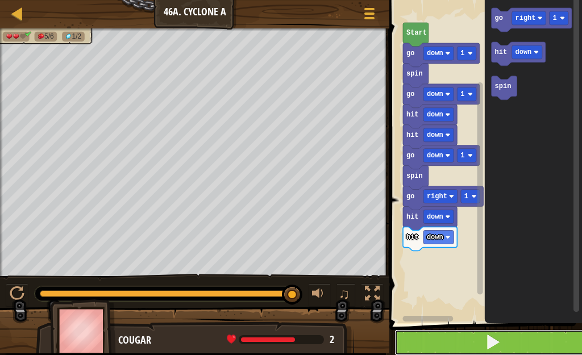
click at [543, 337] on button at bounding box center [493, 343] width 196 height 26
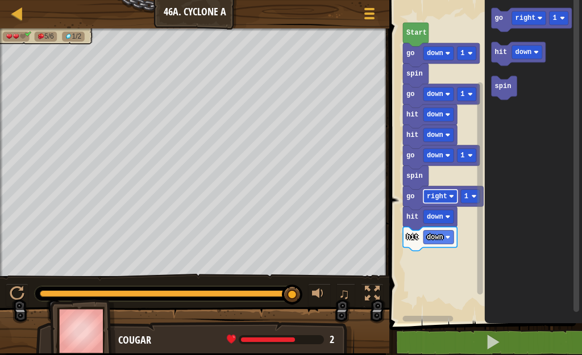
click at [448, 193] on rect "Blockly Workspace" at bounding box center [441, 197] width 34 height 14
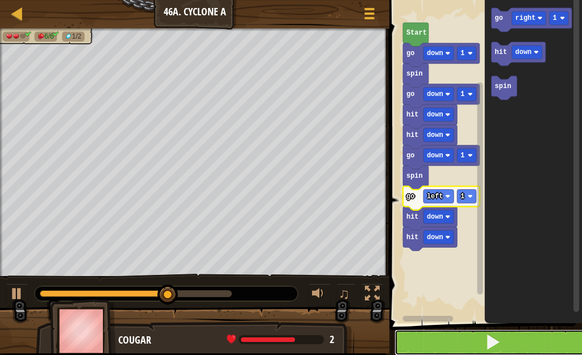
click at [466, 332] on button at bounding box center [493, 343] width 196 height 26
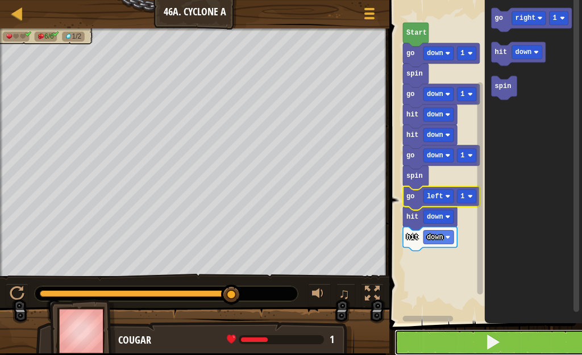
click at [472, 338] on button at bounding box center [493, 343] width 196 height 26
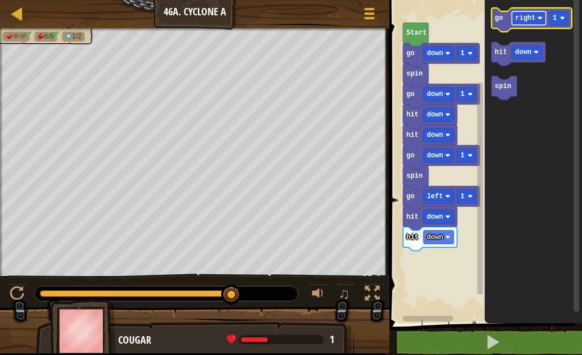
click at [540, 22] on rect "Blockly Workspace" at bounding box center [529, 18] width 34 height 14
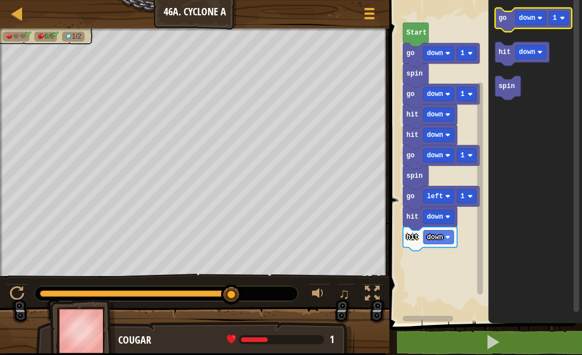
click at [507, 22] on g "go down 1" at bounding box center [534, 20] width 77 height 24
click at [511, 26] on icon "Blockly Workspace" at bounding box center [534, 20] width 77 height 24
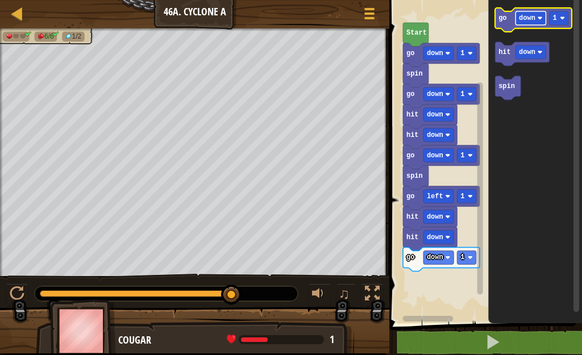
click at [540, 21] on rect "Blockly Workspace" at bounding box center [531, 18] width 30 height 14
click at [536, 18] on rect "Blockly Workspace" at bounding box center [531, 18] width 30 height 14
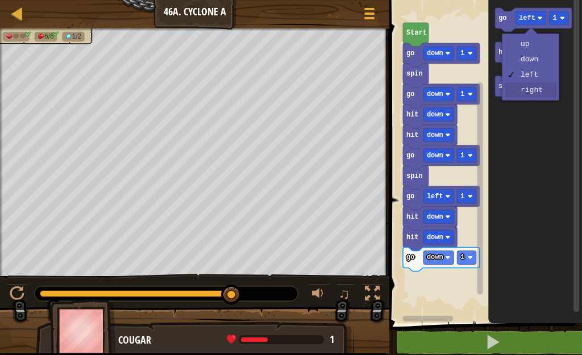
drag, startPoint x: 534, startPoint y: 90, endPoint x: 525, endPoint y: 72, distance: 19.6
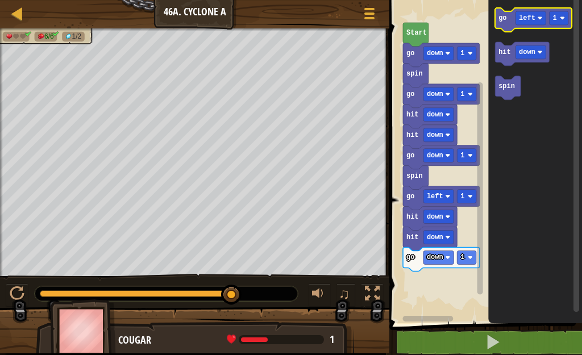
click at [509, 27] on icon "Blockly Workspace" at bounding box center [534, 20] width 77 height 24
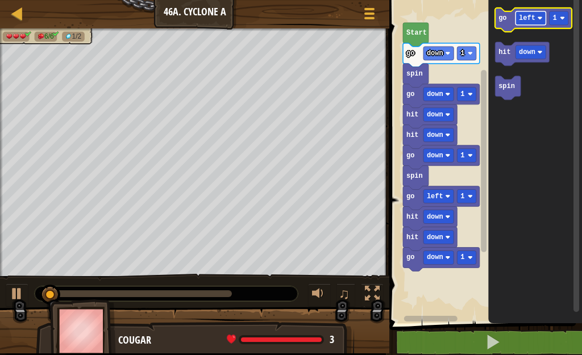
click at [542, 23] on rect "Blockly Workspace" at bounding box center [531, 18] width 30 height 14
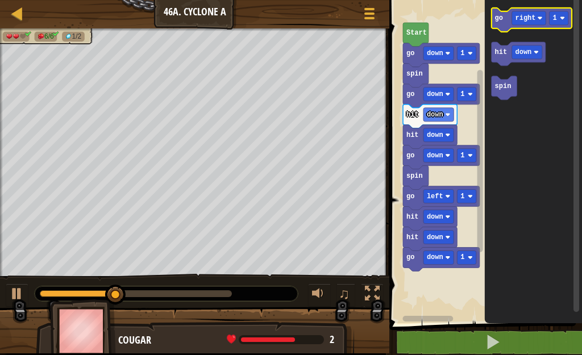
click at [501, 24] on icon "Blockly Workspace" at bounding box center [532, 20] width 80 height 24
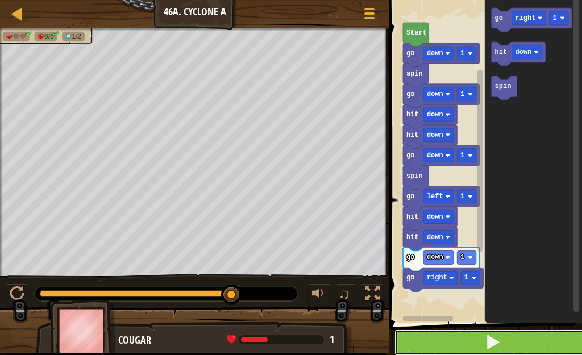
click at [505, 346] on button at bounding box center [493, 343] width 196 height 26
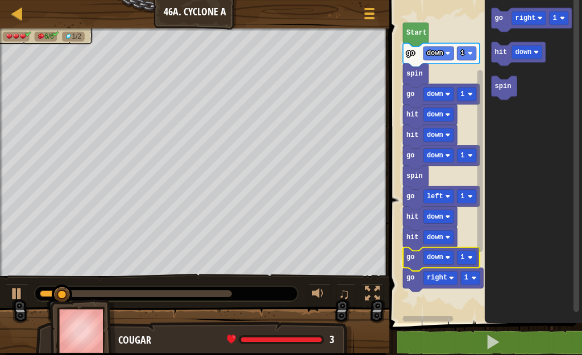
click at [432, 265] on icon "Blockly Workspace" at bounding box center [441, 260] width 77 height 24
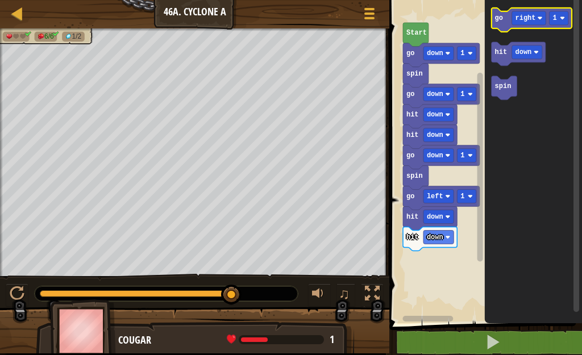
click at [512, 26] on icon "Blockly Workspace" at bounding box center [532, 20] width 80 height 24
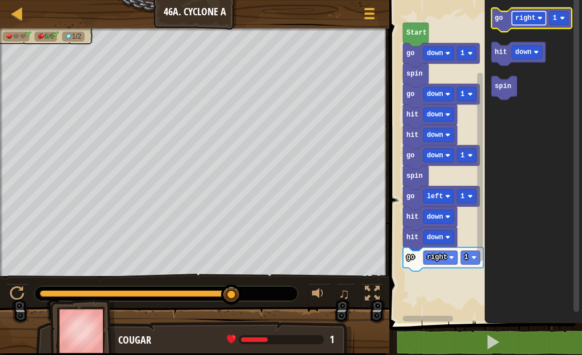
click at [546, 18] on rect "Blockly Workspace" at bounding box center [529, 18] width 34 height 14
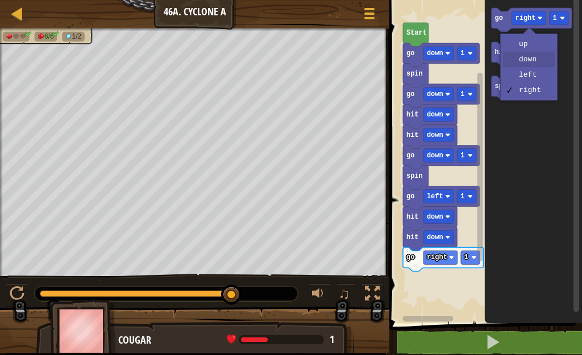
drag, startPoint x: 528, startPoint y: 58, endPoint x: 524, endPoint y: 49, distance: 9.4
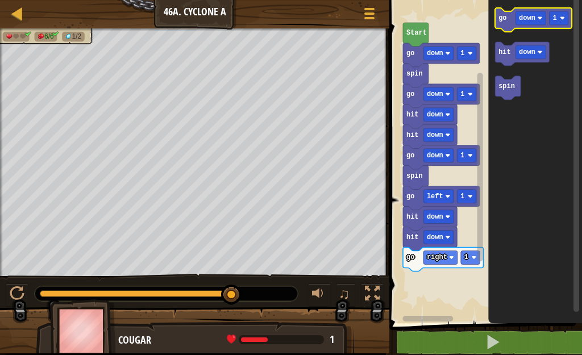
click at [501, 26] on icon "Blockly Workspace" at bounding box center [534, 20] width 77 height 24
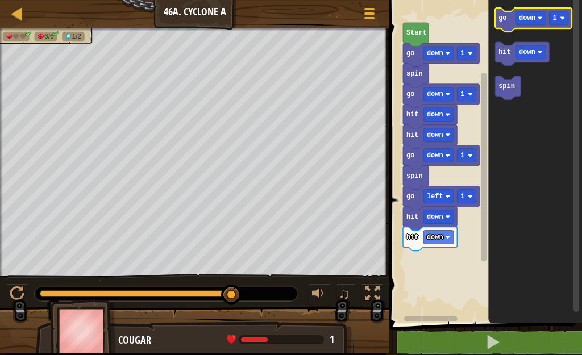
click at [501, 19] on text "go" at bounding box center [503, 18] width 8 height 8
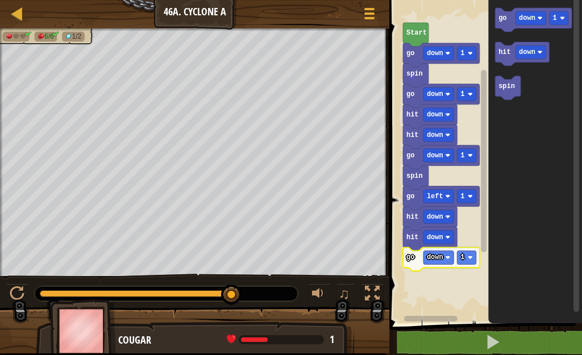
click at [278, 339] on span at bounding box center [281, 339] width 85 height 9
click at [275, 338] on span at bounding box center [281, 339] width 85 height 9
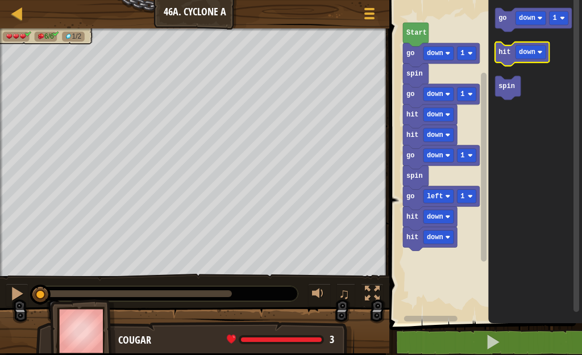
click at [500, 60] on icon "Blockly Workspace" at bounding box center [523, 54] width 54 height 24
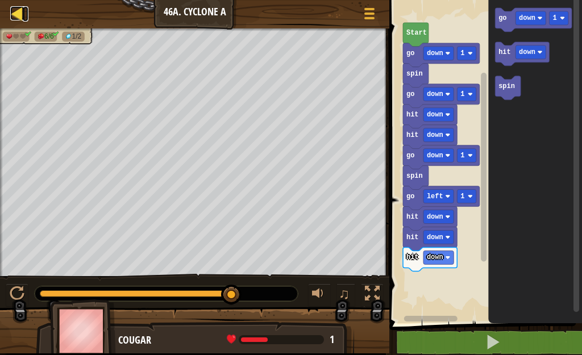
click at [19, 13] on div at bounding box center [17, 13] width 14 height 14
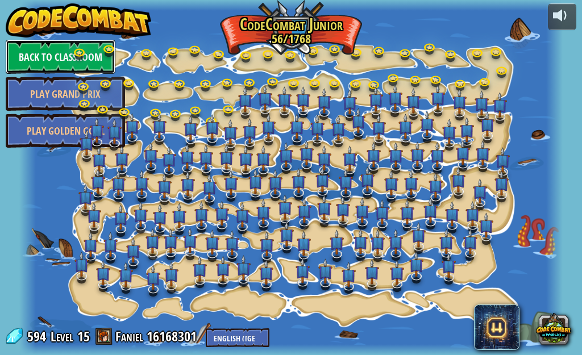
click at [35, 45] on link "Back to Classroom" at bounding box center [61, 57] width 110 height 34
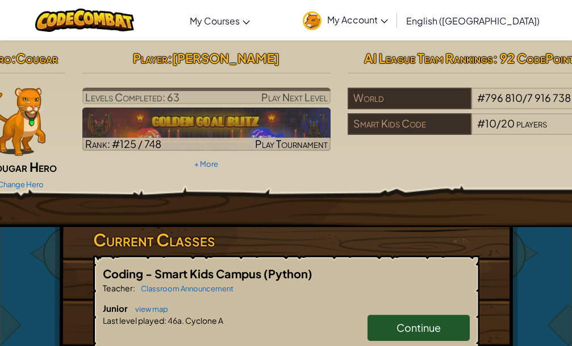
click at [388, 20] on icon at bounding box center [384, 21] width 7 height 4
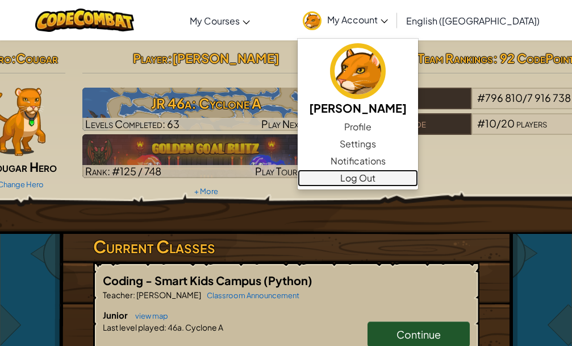
click at [406, 178] on link "Log Out" at bounding box center [358, 177] width 121 height 17
